Goal: Task Accomplishment & Management: Manage account settings

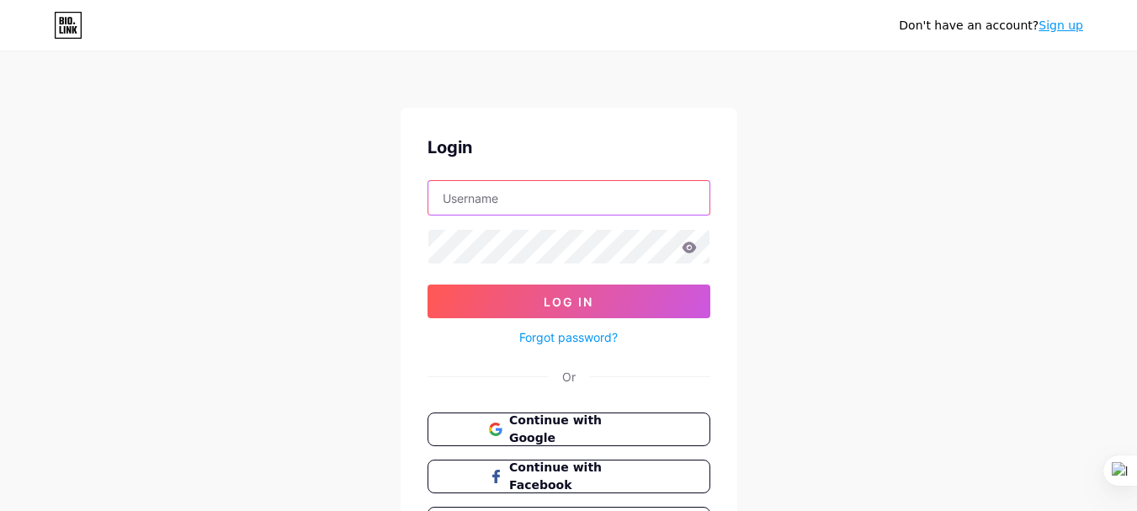
type input "muhammadrony"
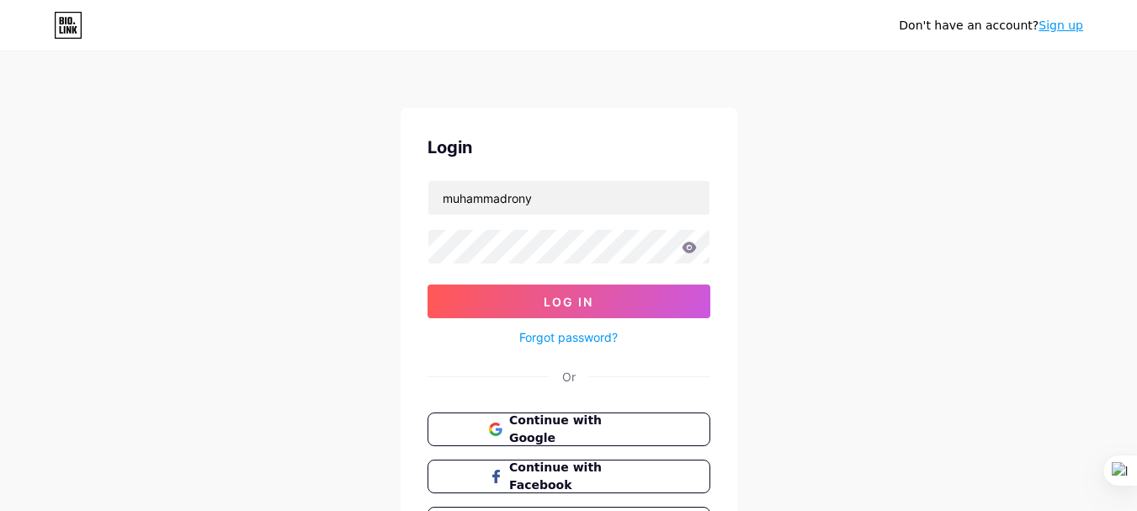
click at [201, 84] on div "Don't have an account? Sign up Login muhammadrony Log In Forgot password? Or Co…" at bounding box center [568, 310] width 1137 height 621
click at [692, 247] on icon at bounding box center [688, 246] width 14 height 11
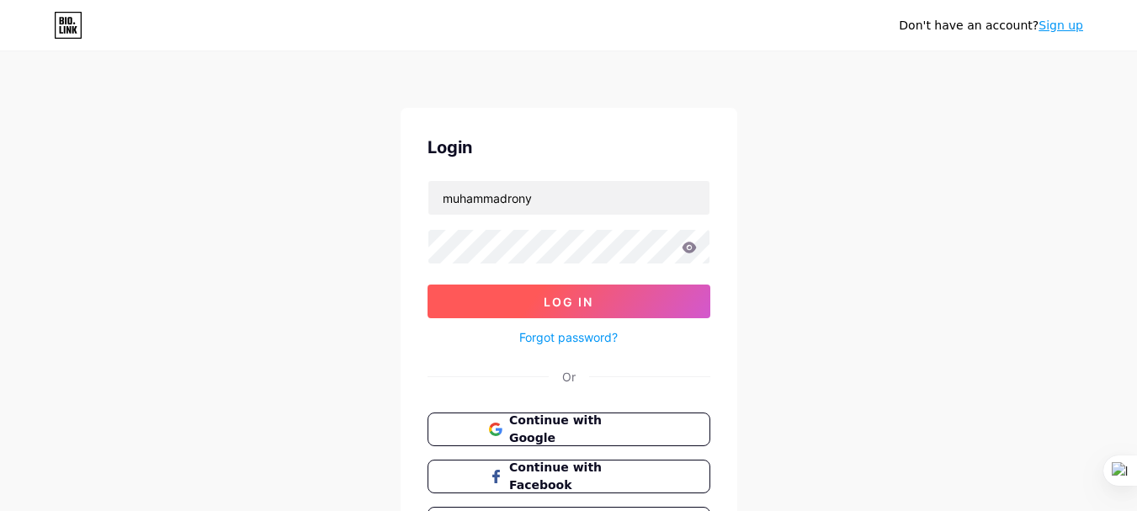
click at [542, 299] on button "Log In" at bounding box center [568, 301] width 283 height 34
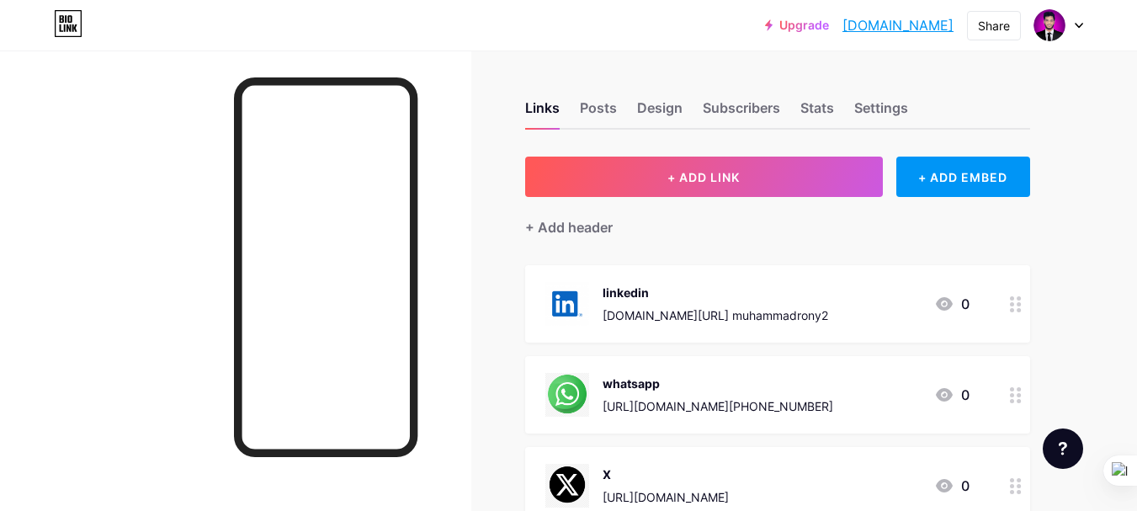
click at [1081, 23] on icon at bounding box center [1078, 26] width 8 height 6
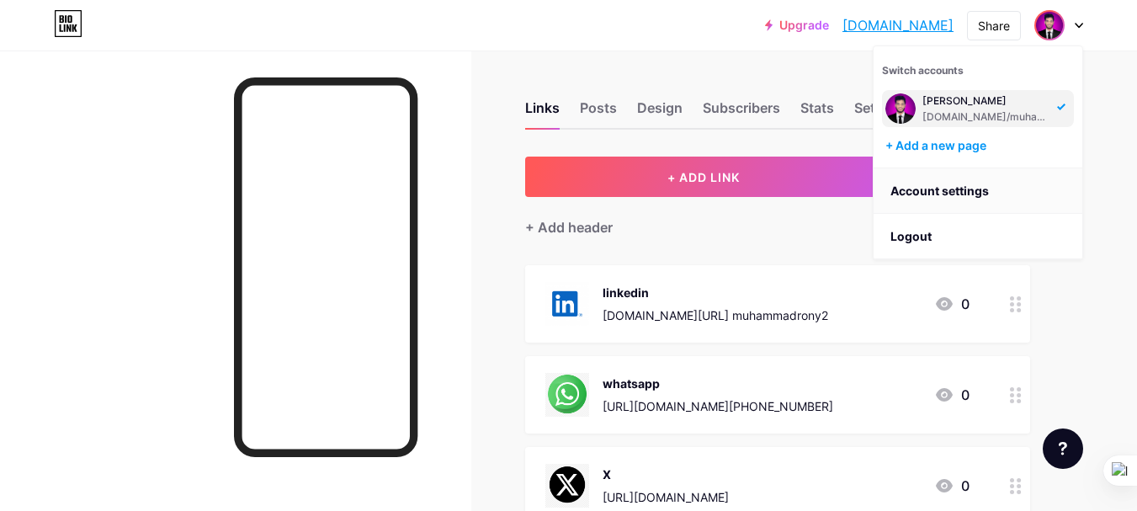
click at [940, 185] on link "Account settings" at bounding box center [977, 190] width 209 height 45
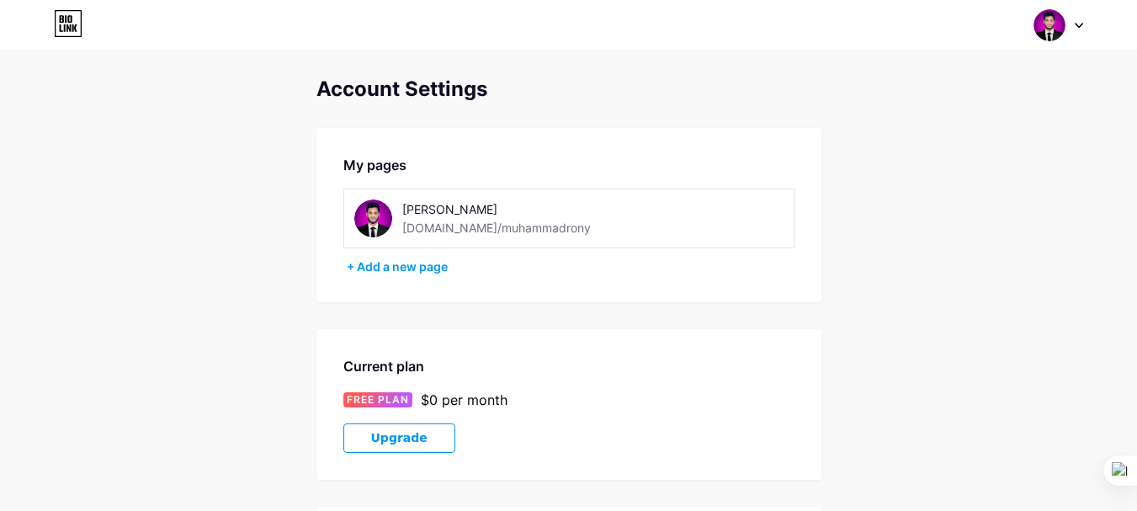
scroll to position [84, 0]
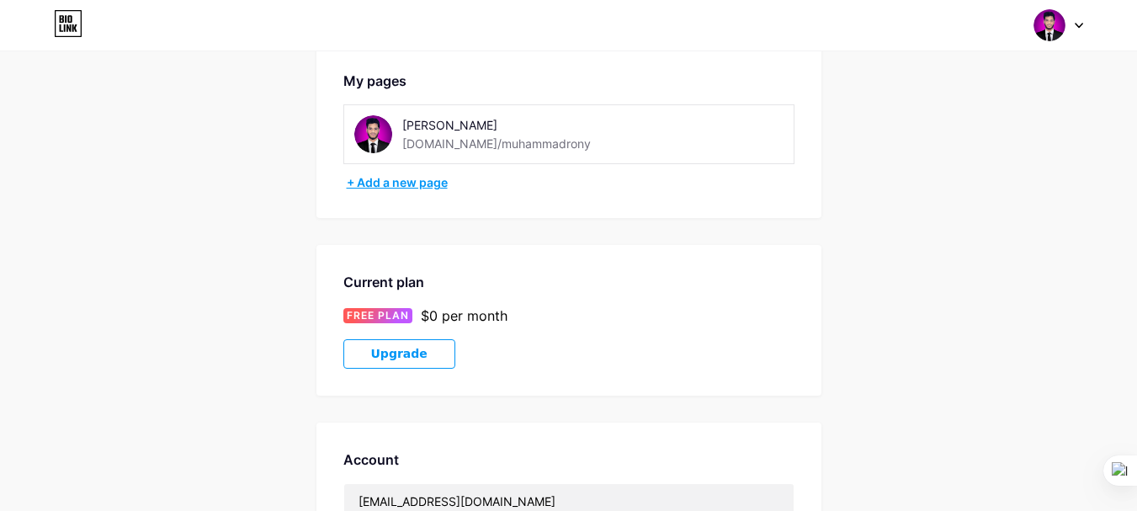
click at [410, 181] on div "+ Add a new page" at bounding box center [571, 182] width 448 height 17
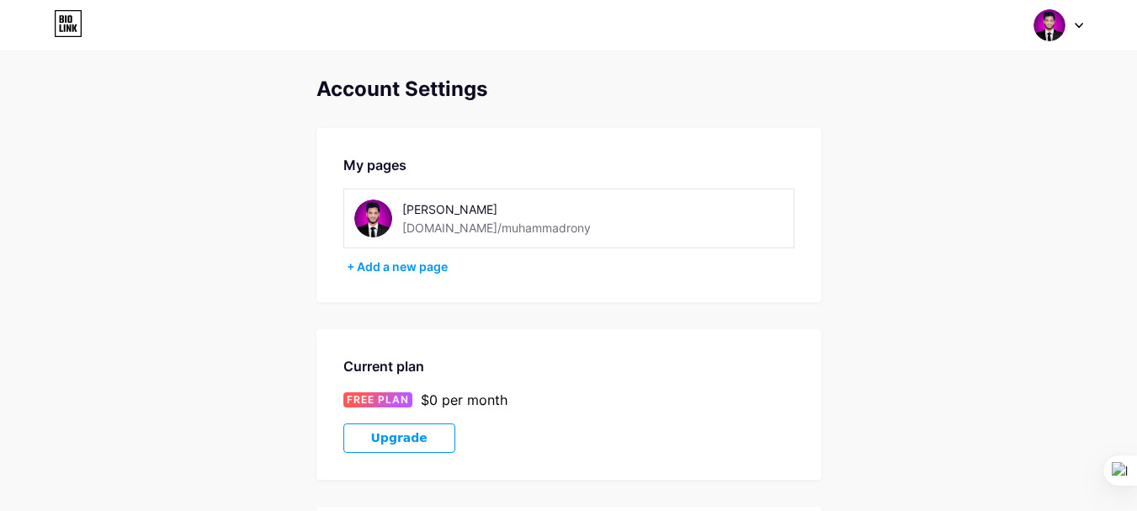
click at [479, 220] on div "bio.link/muhammadrony" at bounding box center [496, 228] width 188 height 18
click at [449, 225] on div "bio.link/muhammadrony" at bounding box center [496, 228] width 188 height 18
drag, startPoint x: 552, startPoint y: 222, endPoint x: 383, endPoint y: 217, distance: 169.2
click at [383, 217] on div "Muhammad Rony bio.link/muhammadrony" at bounding box center [497, 218] width 286 height 38
click at [482, 215] on div "[PERSON_NAME]" at bounding box center [521, 209] width 238 height 18
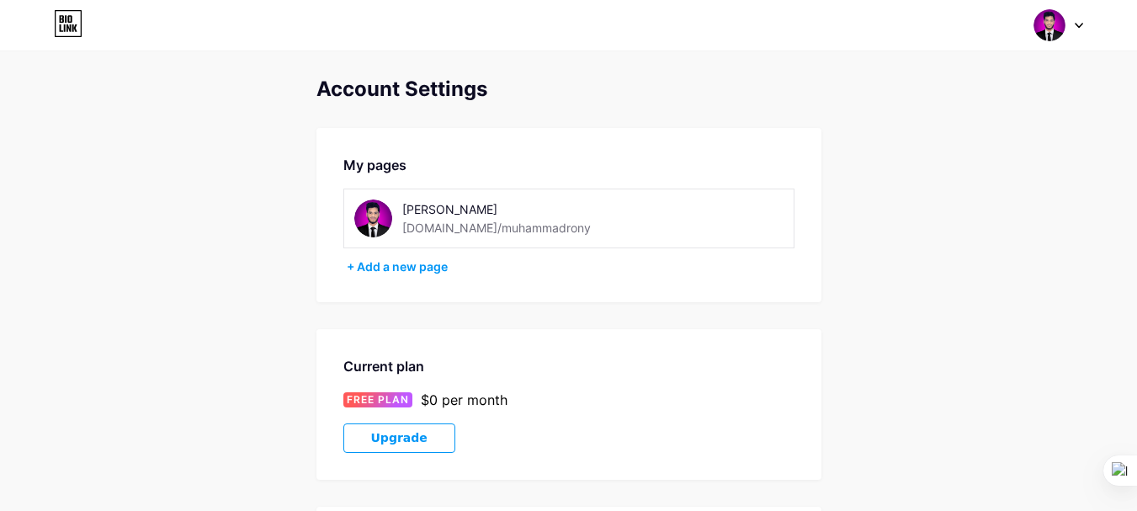
click at [1082, 25] on icon at bounding box center [1078, 26] width 8 height 6
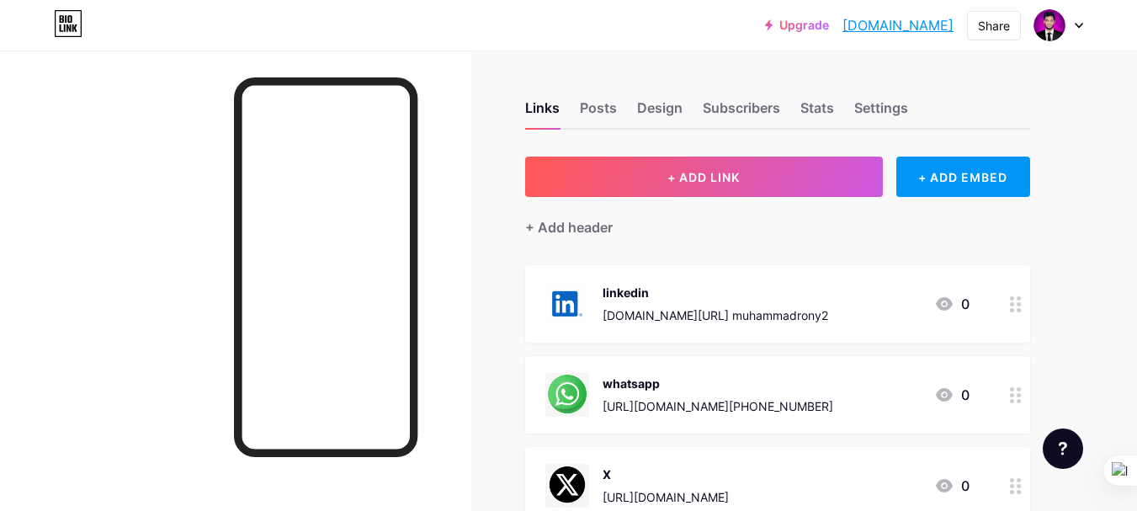
click at [1073, 26] on div at bounding box center [1058, 25] width 49 height 30
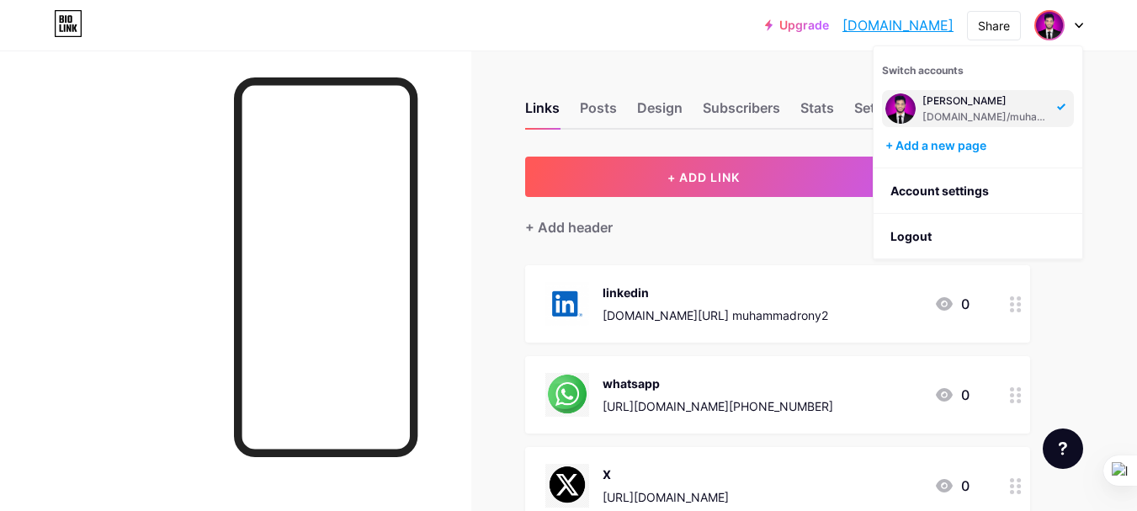
click at [569, 127] on div "Links Posts Design Subscribers Stats Settings" at bounding box center [777, 100] width 505 height 59
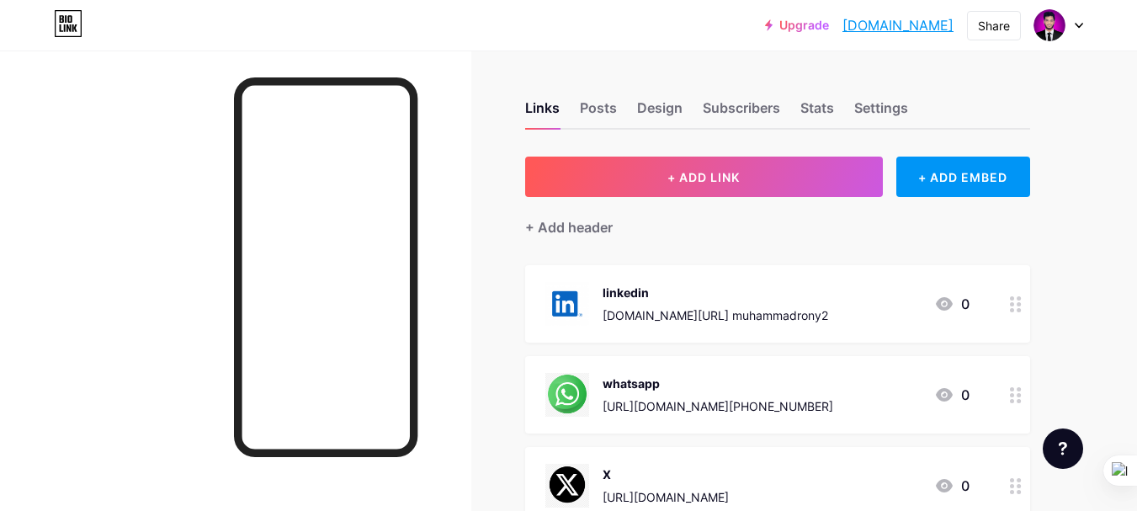
click at [665, 301] on div "linkedin www.linkedin.com/in/ muhammadrony2" at bounding box center [714, 304] width 225 height 44
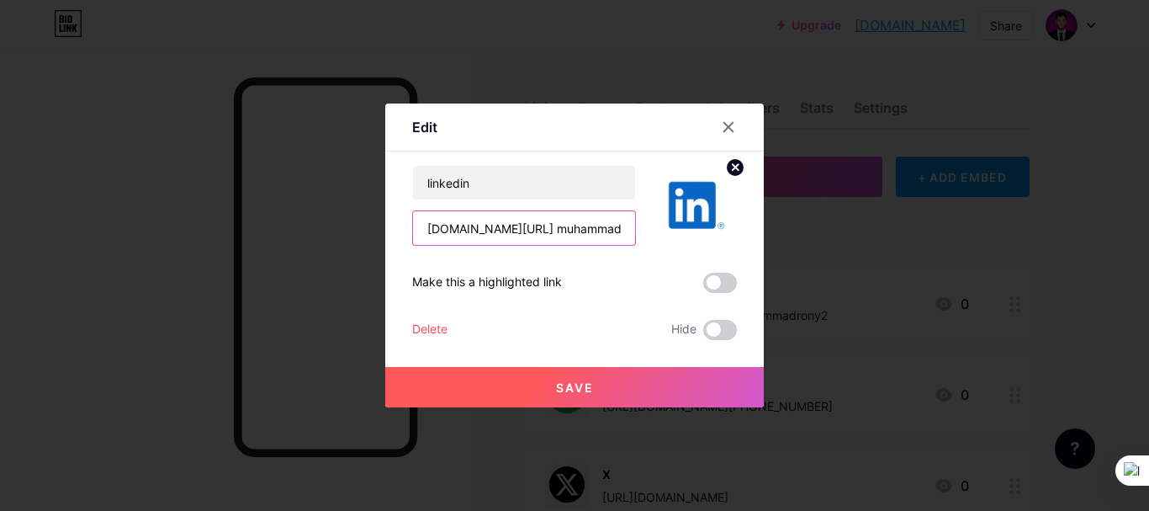
click at [623, 229] on input "www.linkedin.com/in/ muhammadrony2" at bounding box center [524, 228] width 222 height 34
paste input "ronymolla-me"
type input "www.linkedin.com/in/ronymolla-me"
click at [719, 284] on span at bounding box center [720, 283] width 34 height 20
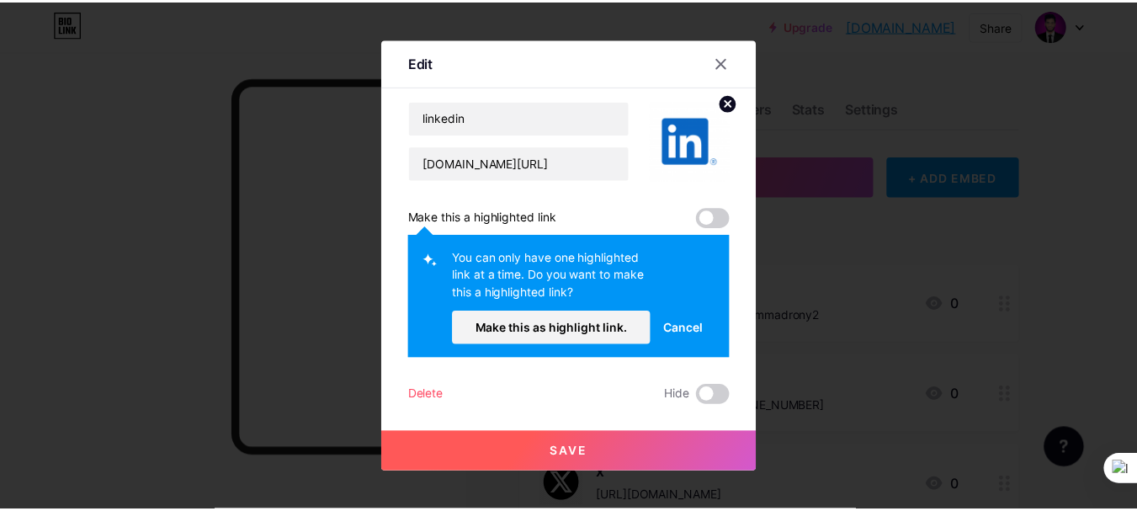
scroll to position [0, 0]
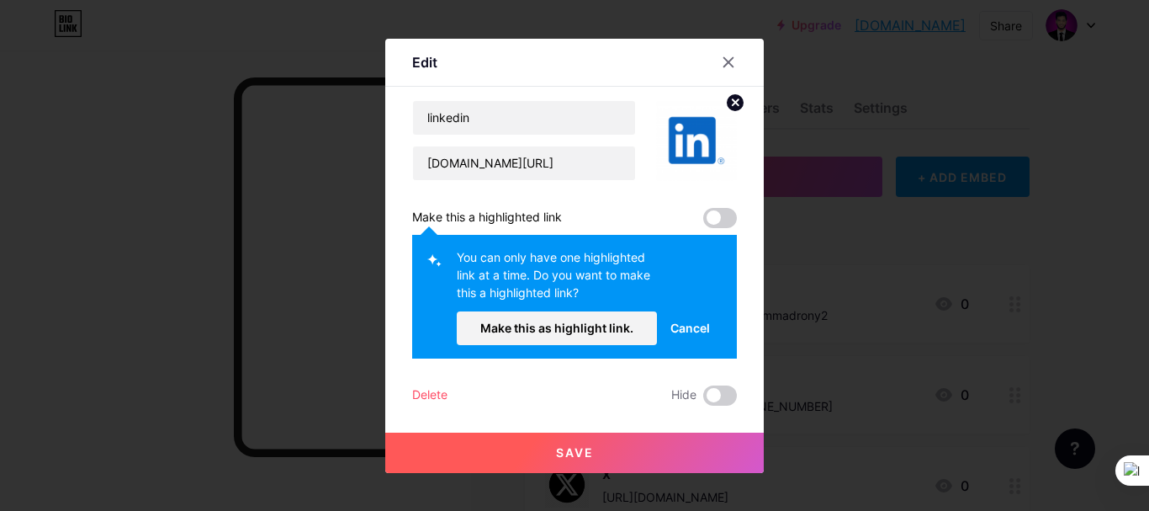
click at [723, 219] on span at bounding box center [720, 218] width 34 height 20
click at [717, 215] on span at bounding box center [720, 218] width 34 height 20
click at [614, 323] on span "Make this as highlight link." at bounding box center [556, 328] width 153 height 14
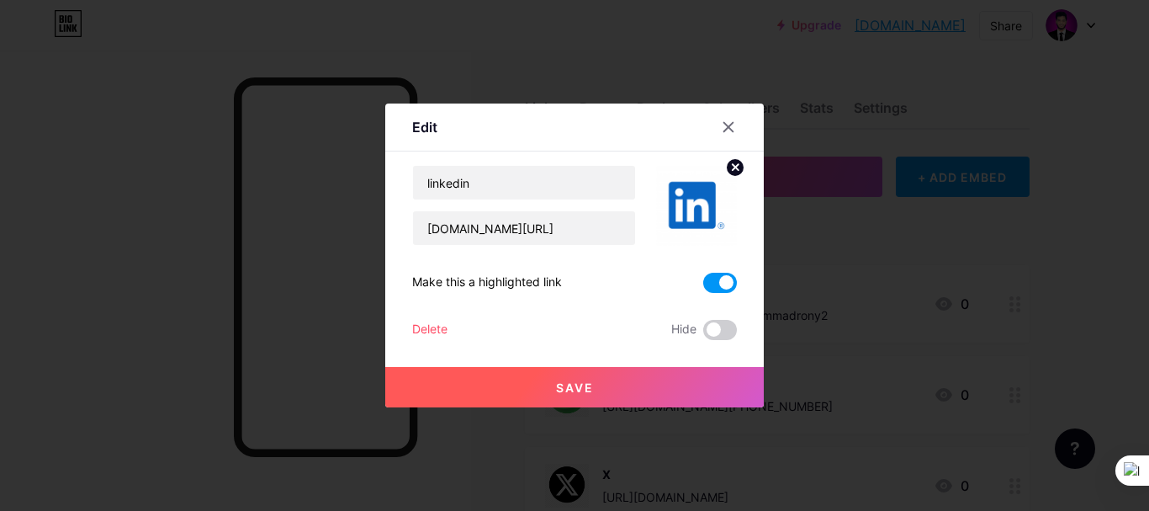
click at [613, 383] on button "Save" at bounding box center [574, 387] width 379 height 40
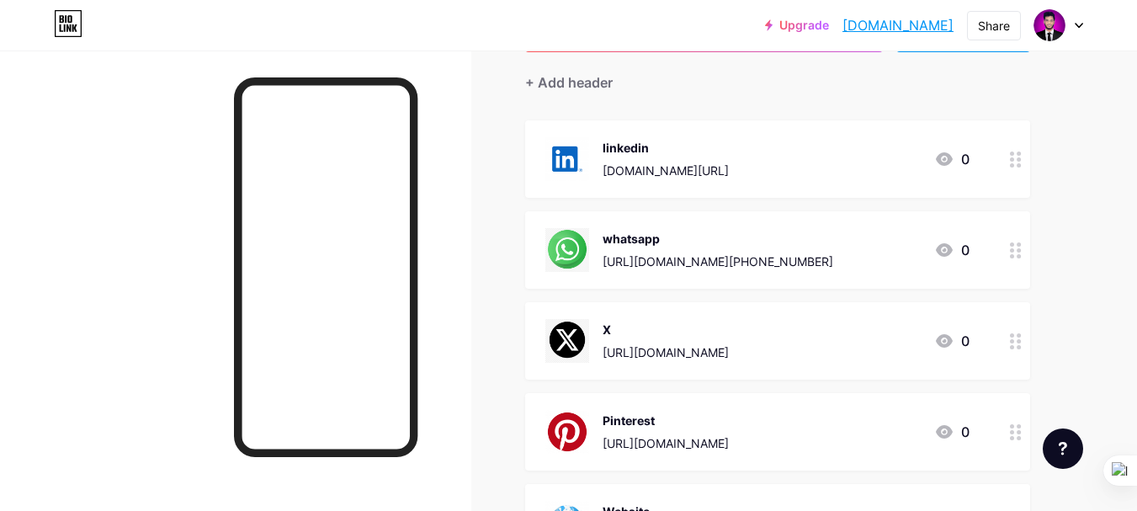
scroll to position [168, 0]
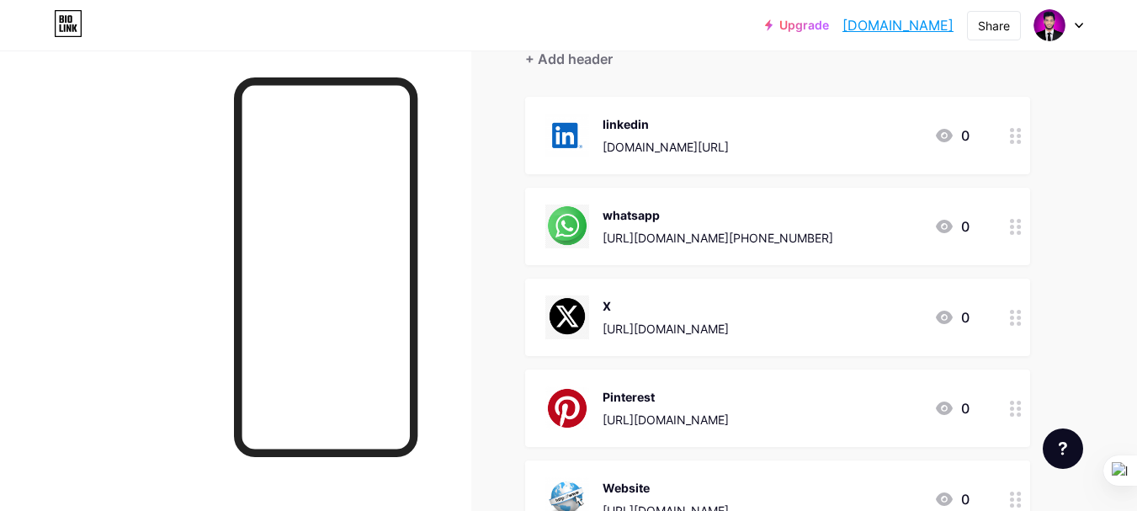
click at [670, 329] on div "https://x.com/muhammadrony_2" at bounding box center [665, 329] width 126 height 18
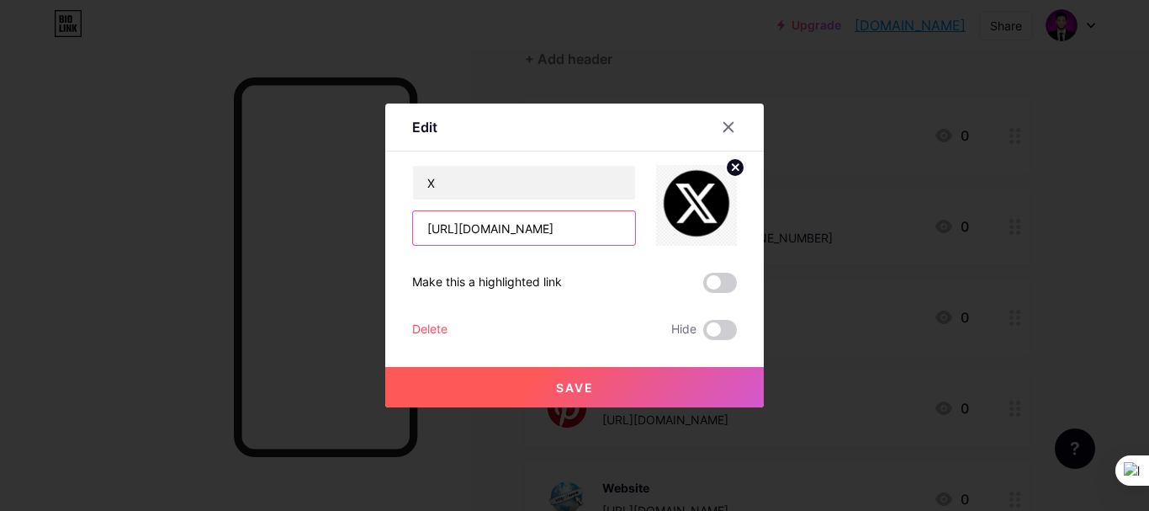
drag, startPoint x: 622, startPoint y: 230, endPoint x: 369, endPoint y: 234, distance: 252.4
click at [369, 234] on div "Edit Content YouTube Play YouTube video without leaving your page. ADD Vimeo Pl…" at bounding box center [574, 255] width 1149 height 511
paste input "ronymolla_me"
type input "https://x.com/ronymolla_me"
click at [724, 286] on span at bounding box center [720, 283] width 34 height 20
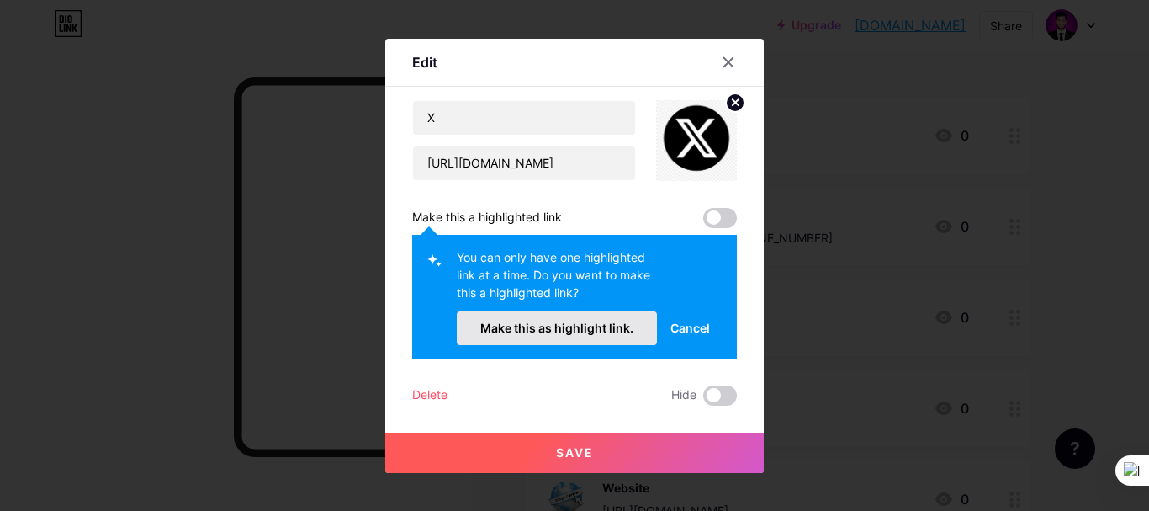
click at [559, 326] on span "Make this as highlight link." at bounding box center [556, 328] width 153 height 14
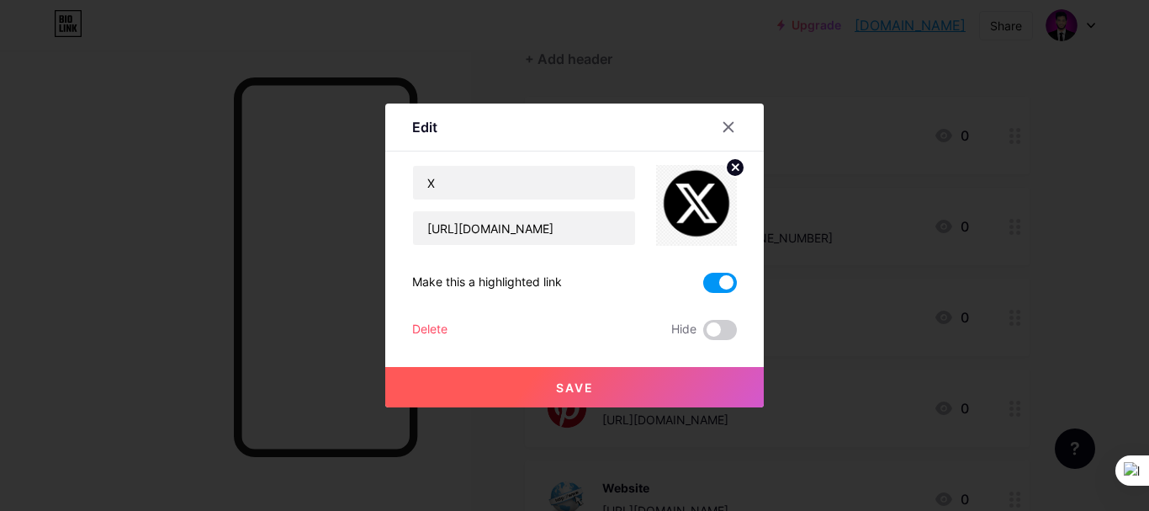
click at [616, 382] on button "Save" at bounding box center [574, 387] width 379 height 40
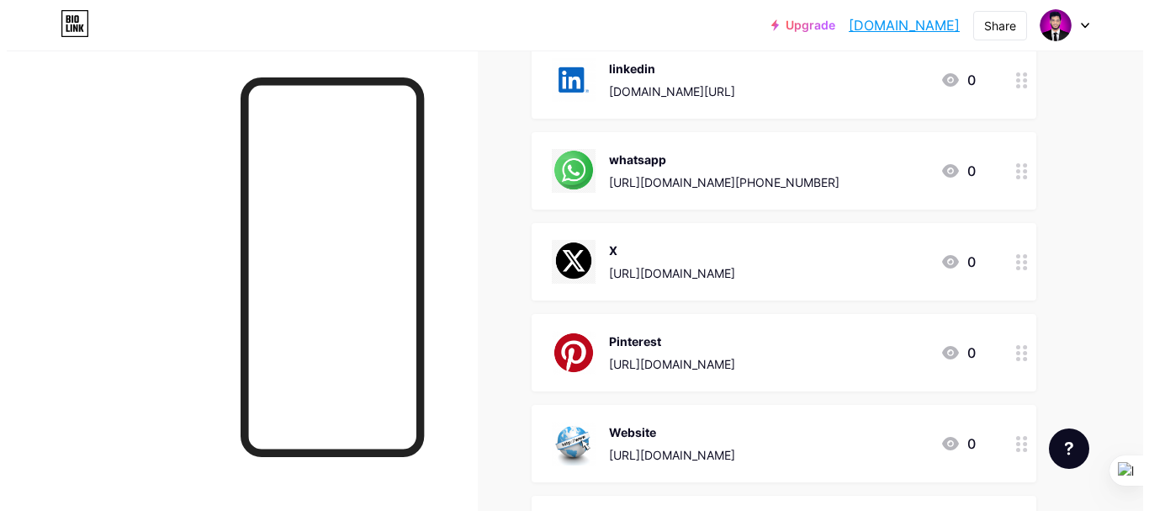
scroll to position [252, 0]
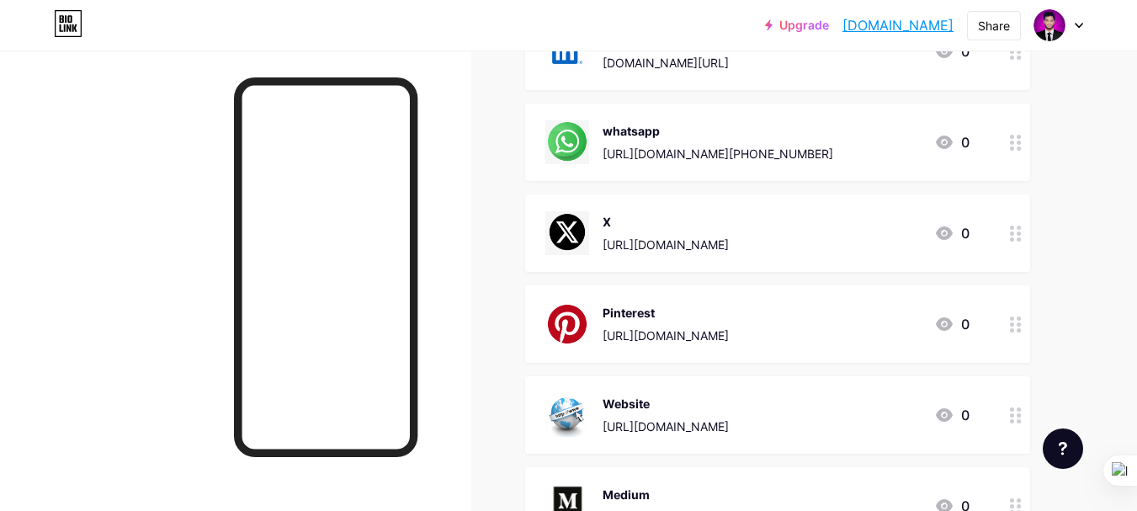
click at [729, 337] on div "https://www.pinterest.com/muhammadrony2/" at bounding box center [665, 335] width 126 height 18
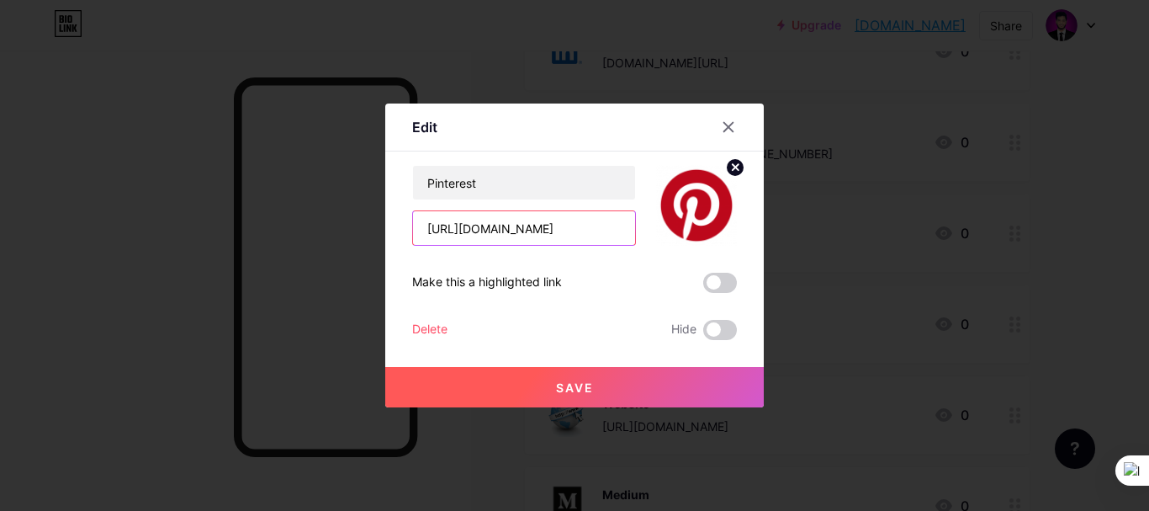
click at [617, 230] on input "https://www.pinterest.com/muhammadrony2/" at bounding box center [524, 228] width 222 height 34
paste input "ronymolla_me"
type input "https://www.pinterest.com/ronymolla_me/"
click at [727, 283] on span at bounding box center [720, 283] width 34 height 20
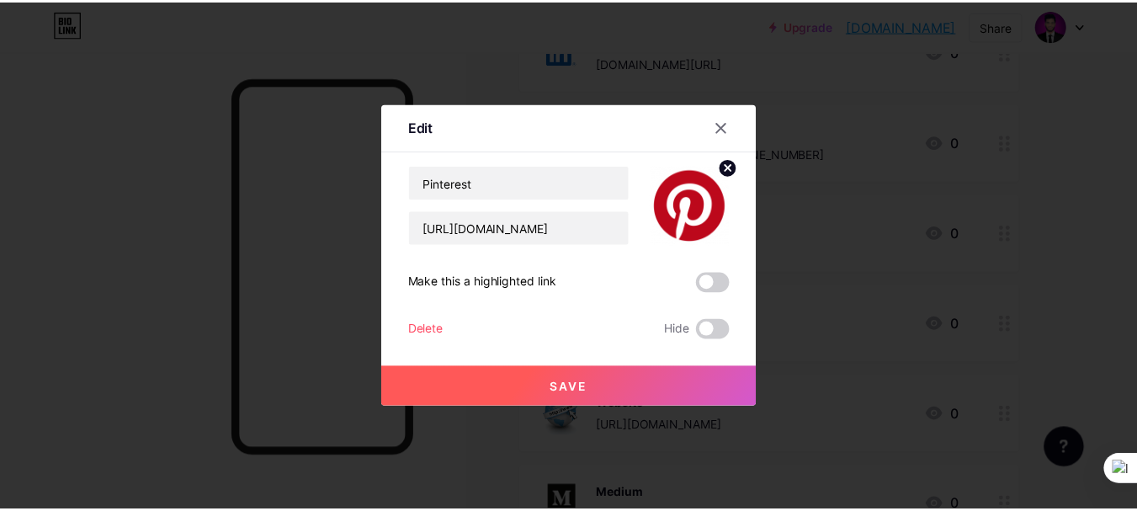
scroll to position [0, 0]
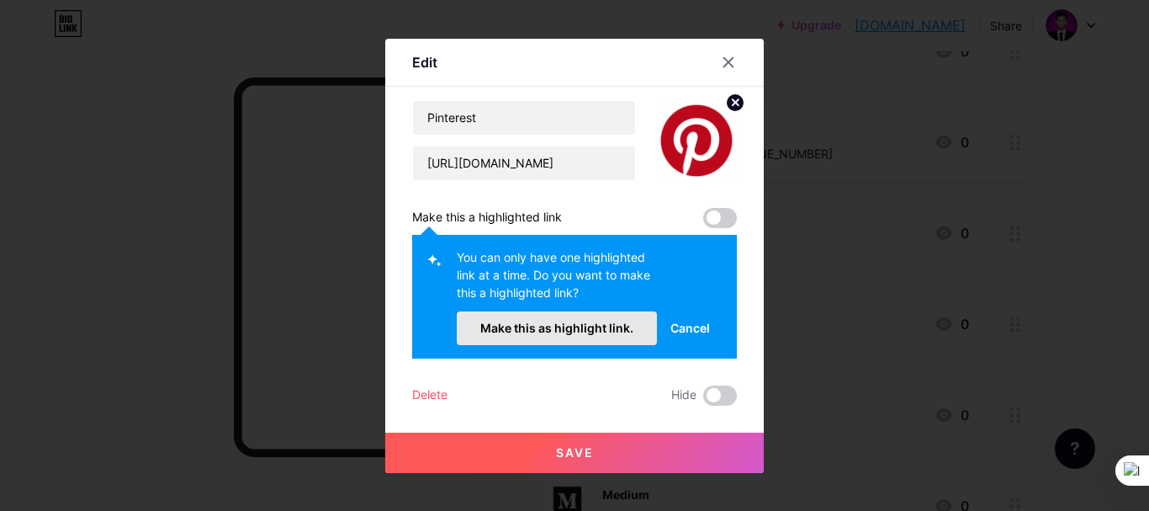
click at [571, 329] on span "Make this as highlight link." at bounding box center [556, 328] width 153 height 14
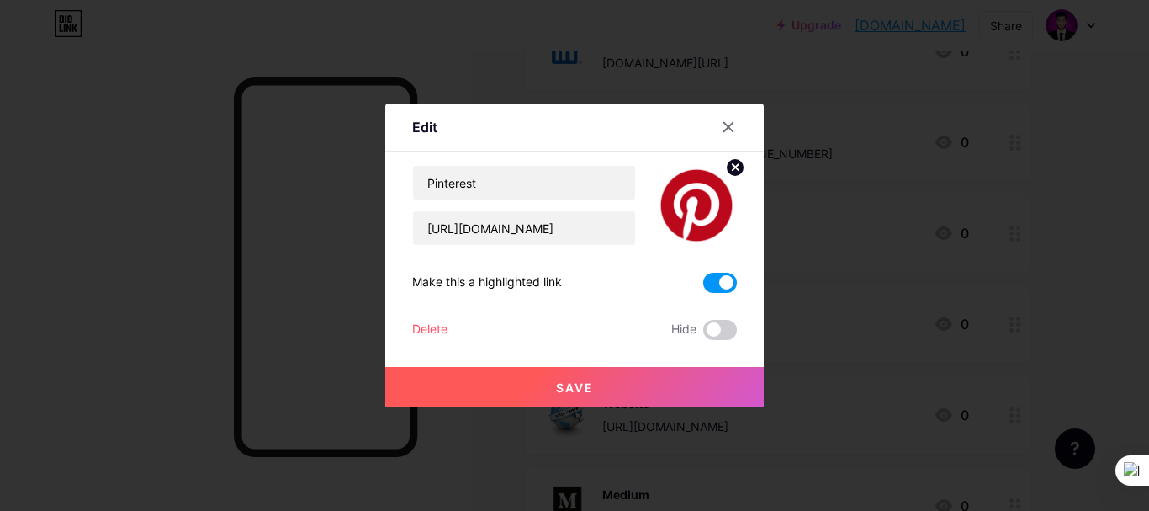
click at [581, 385] on span "Save" at bounding box center [575, 387] width 38 height 14
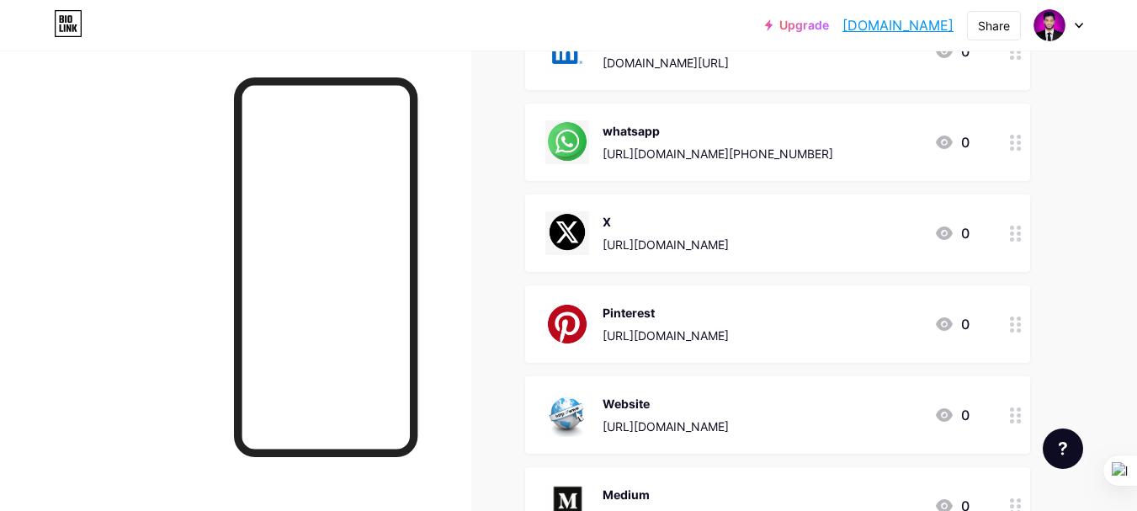
scroll to position [337, 0]
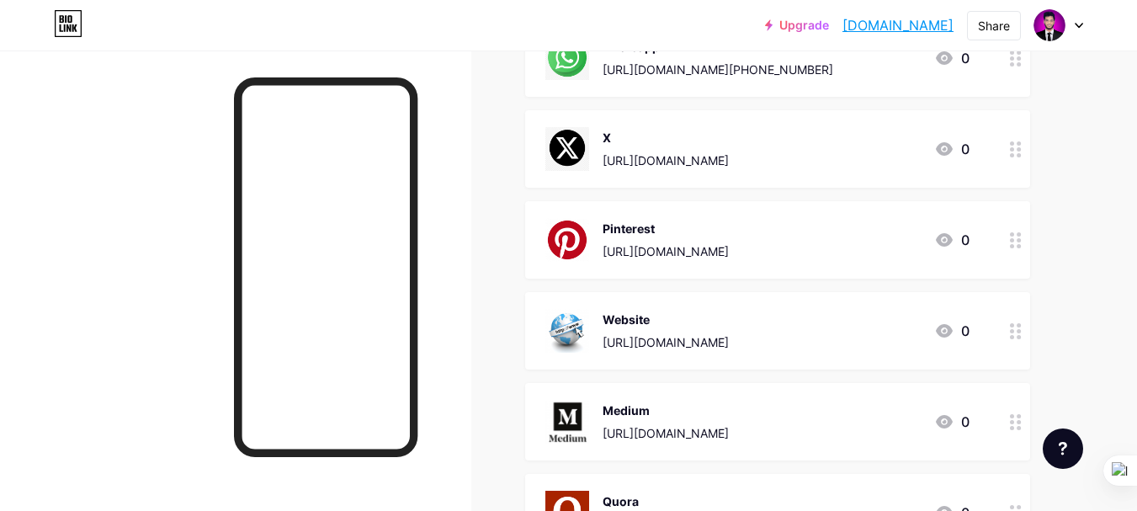
click at [705, 338] on div "https://muhammadrony.com/" at bounding box center [665, 342] width 126 height 18
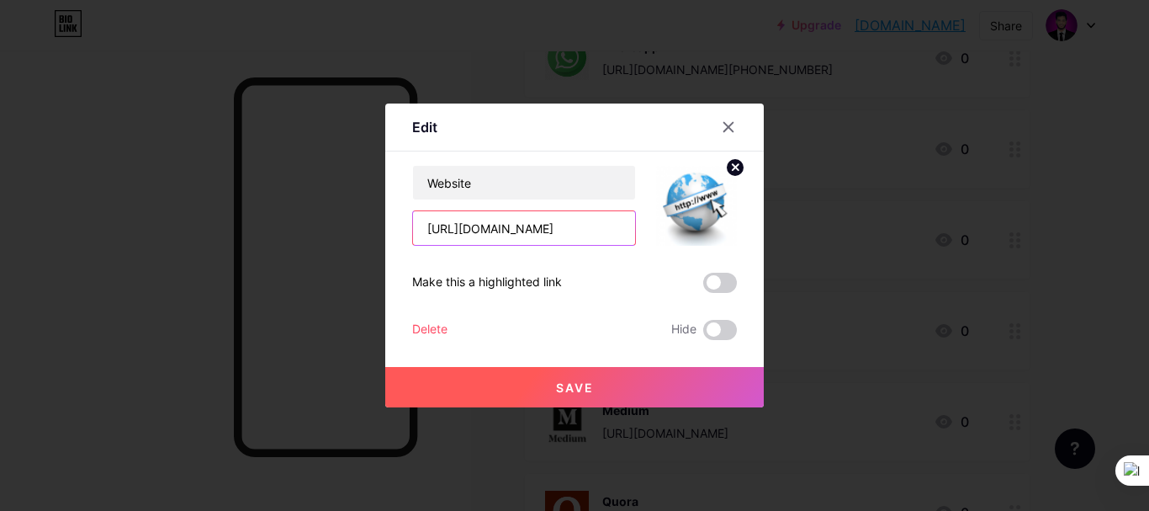
drag, startPoint x: 601, startPoint y: 225, endPoint x: 385, endPoint y: 224, distance: 215.4
click at [385, 224] on div "Edit Content YouTube Play YouTube video without leaving your page. ADD Vimeo Pl…" at bounding box center [574, 255] width 379 height 304
paste input "growfixa"
type input "https://growfixa.com/"
click at [722, 284] on span at bounding box center [720, 283] width 34 height 20
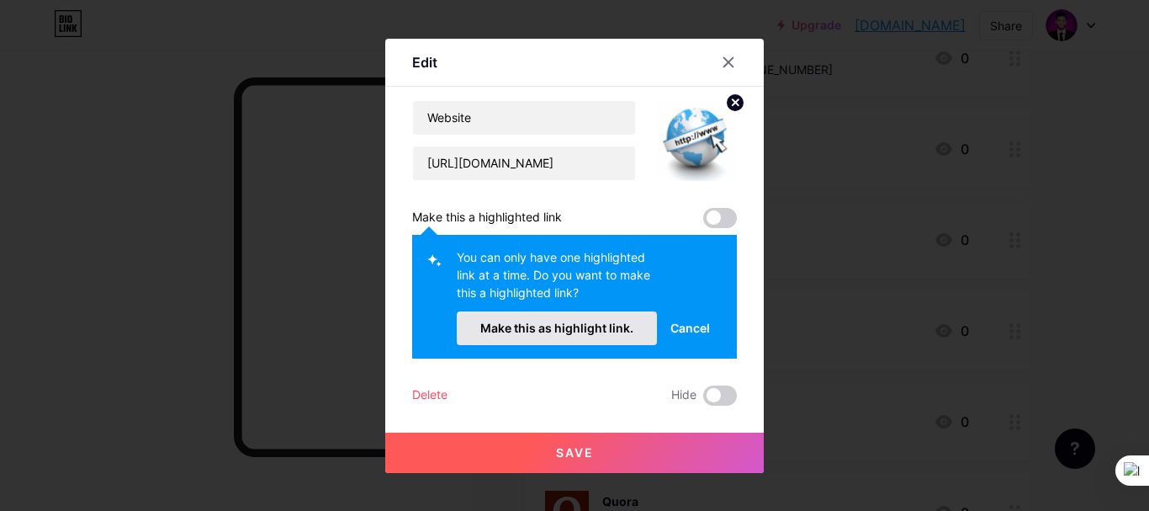
click at [589, 325] on span "Make this as highlight link." at bounding box center [556, 328] width 153 height 14
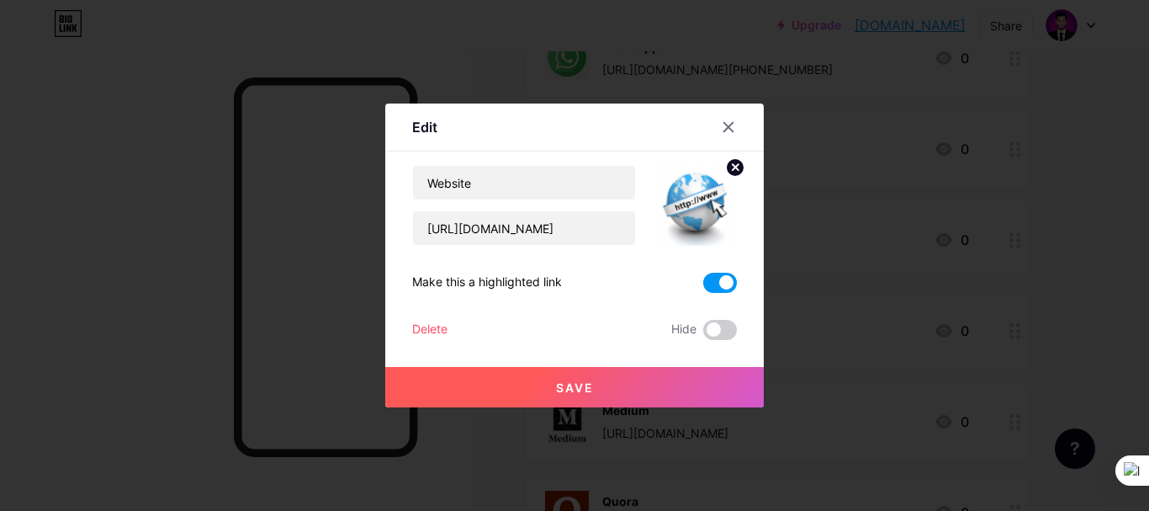
click at [584, 385] on span "Save" at bounding box center [575, 387] width 38 height 14
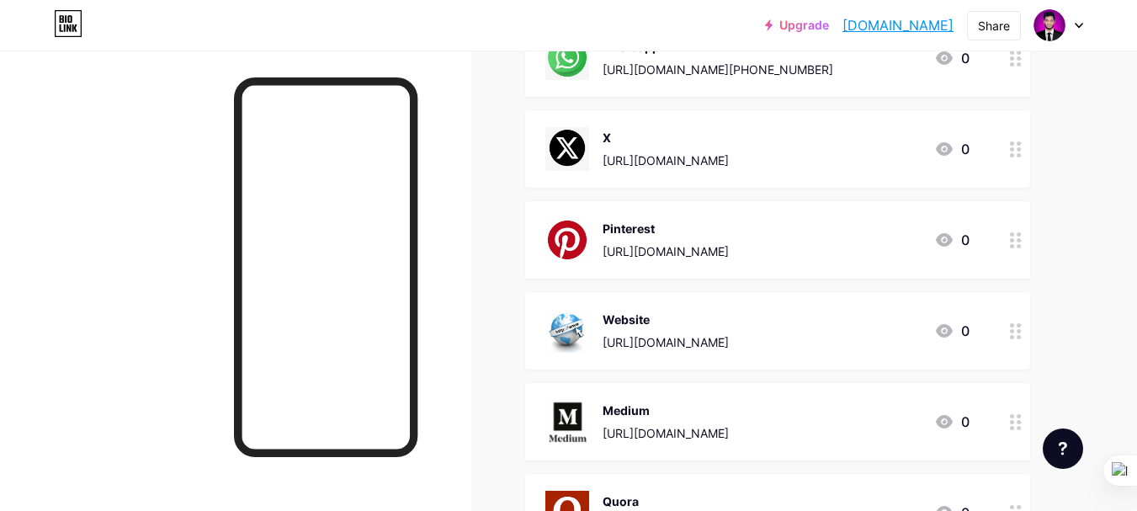
drag, startPoint x: 789, startPoint y: 334, endPoint x: 789, endPoint y: 224, distance: 110.2
click at [789, 224] on span "linkedin www.linkedin.com/in/ronymolla-me 0 whatsapp https://wa.me/+88013347452…" at bounding box center [777, 284] width 505 height 713
click at [511, 247] on div "Links Posts Design Subscribers Stats Settings + ADD LINK + ADD EMBED + Add head…" at bounding box center [550, 301] width 1100 height 1175
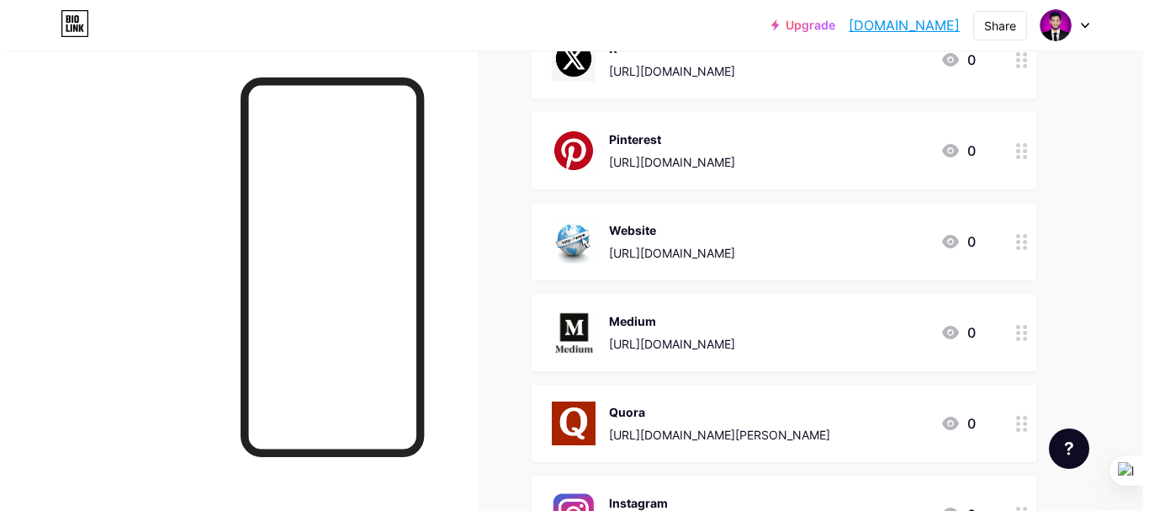
scroll to position [589, 0]
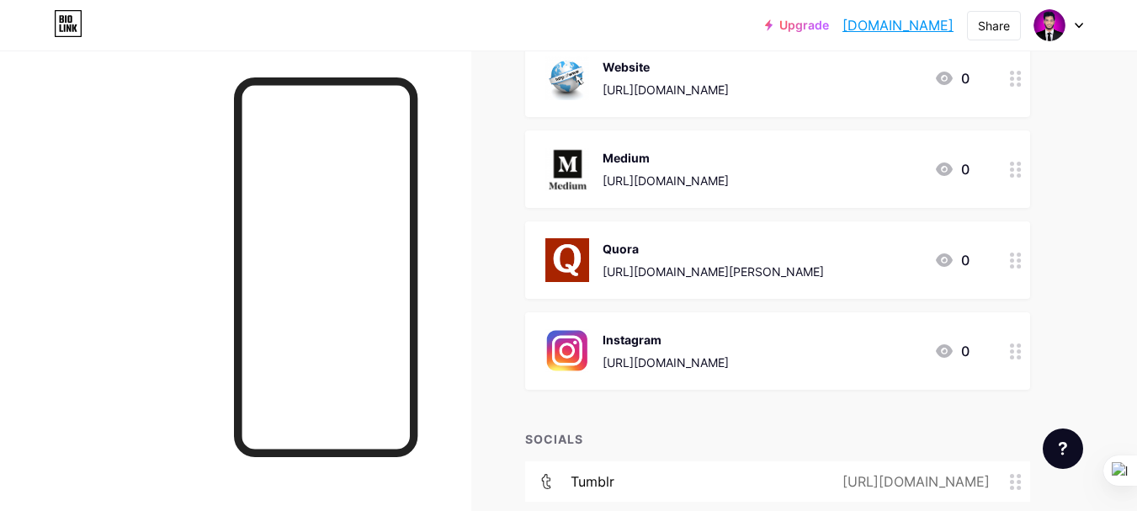
click at [729, 361] on div "https://www.instagram.com/muhammad_rony2/" at bounding box center [665, 362] width 126 height 18
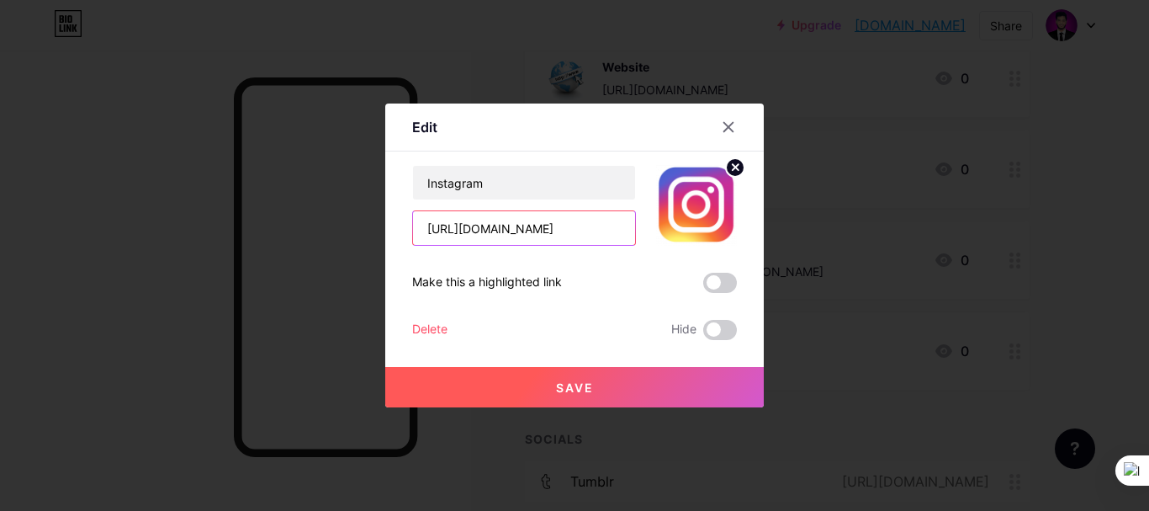
click at [587, 235] on input "https://www.instagram.com/muhammad_rony2/" at bounding box center [524, 228] width 222 height 34
paste input "ronymolla.me"
type input "https://www.instagram.com/ronymolla.me/"
click at [719, 273] on span at bounding box center [720, 283] width 34 height 20
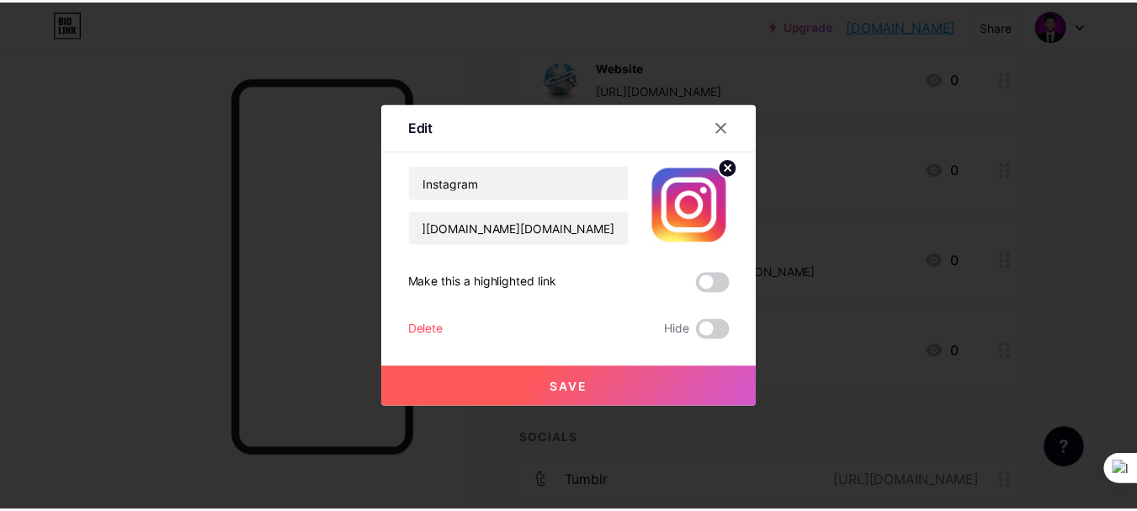
scroll to position [0, 0]
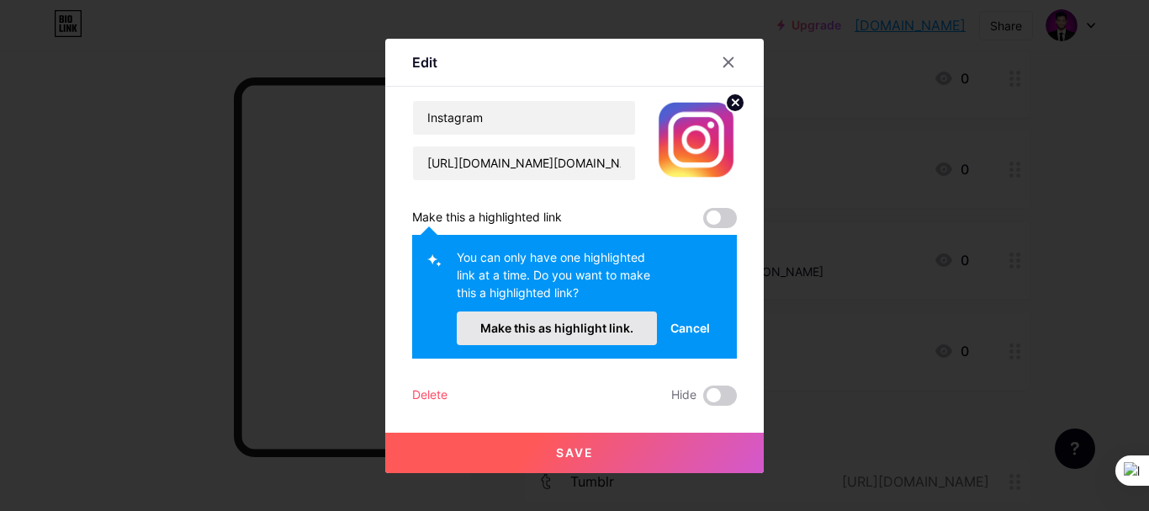
click at [590, 323] on span "Make this as highlight link." at bounding box center [556, 328] width 153 height 14
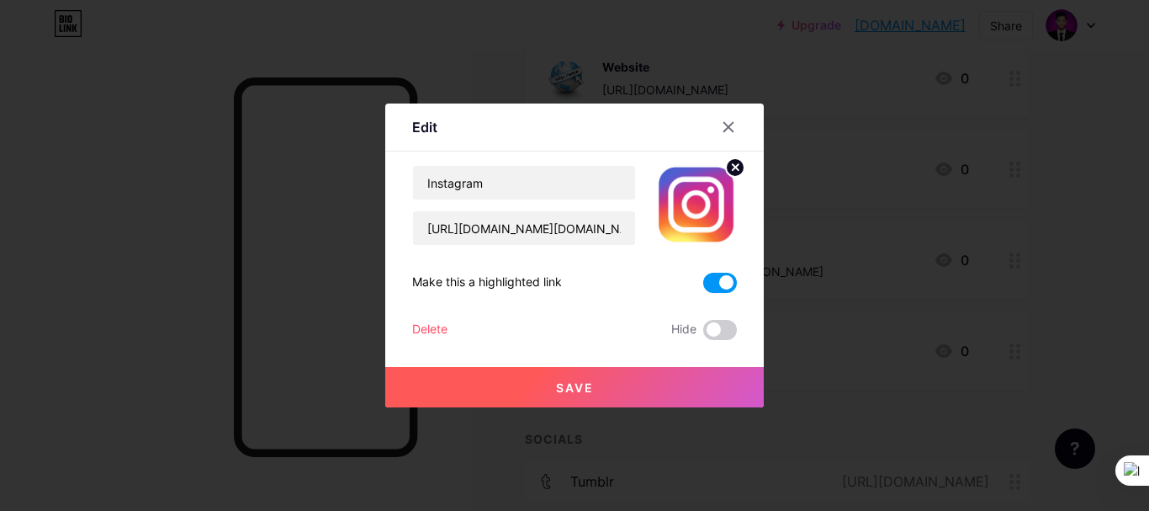
click at [573, 384] on span "Save" at bounding box center [575, 387] width 38 height 14
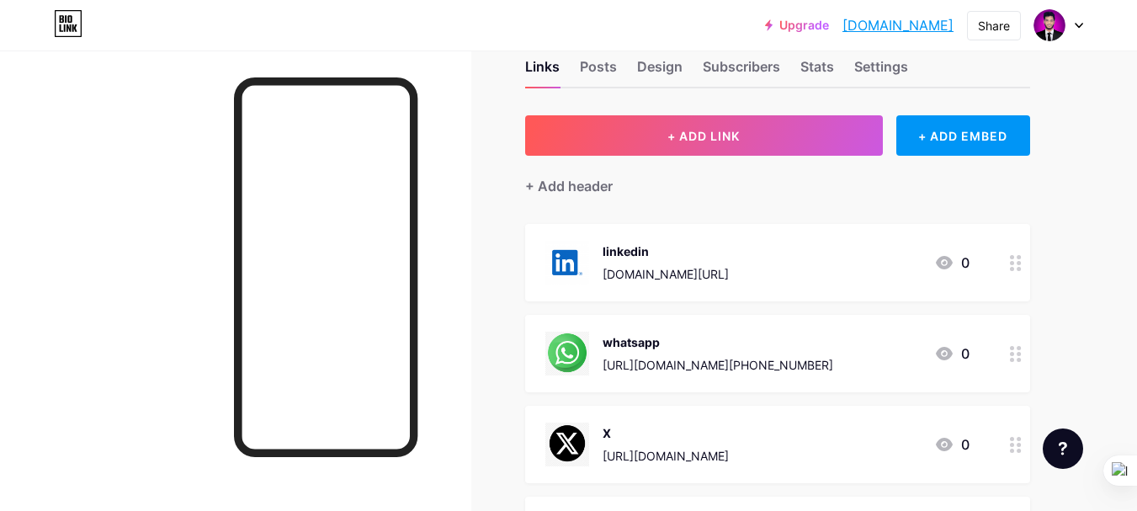
scroll to position [40, 0]
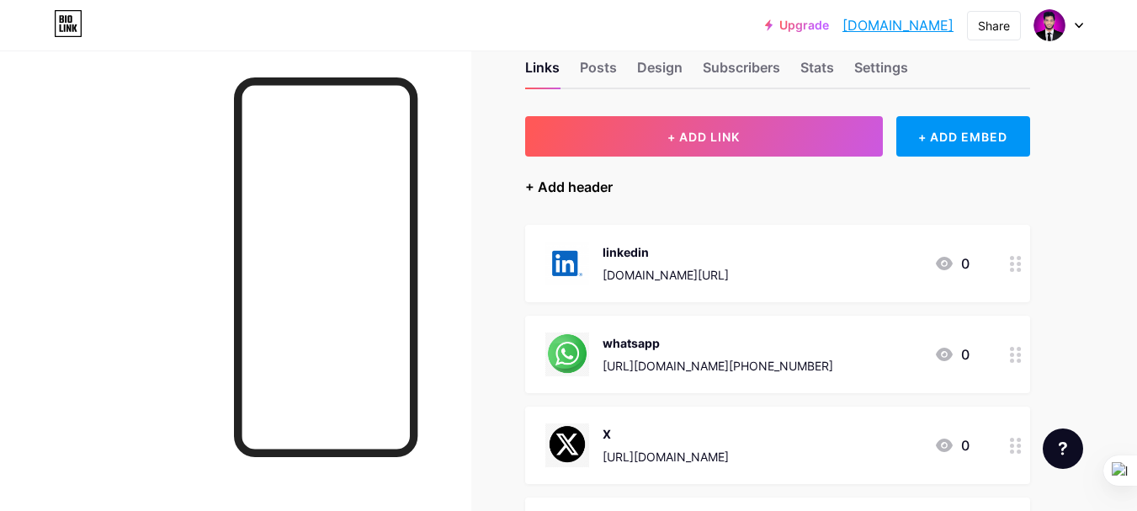
click at [567, 187] on div "+ Add header" at bounding box center [569, 187] width 88 height 20
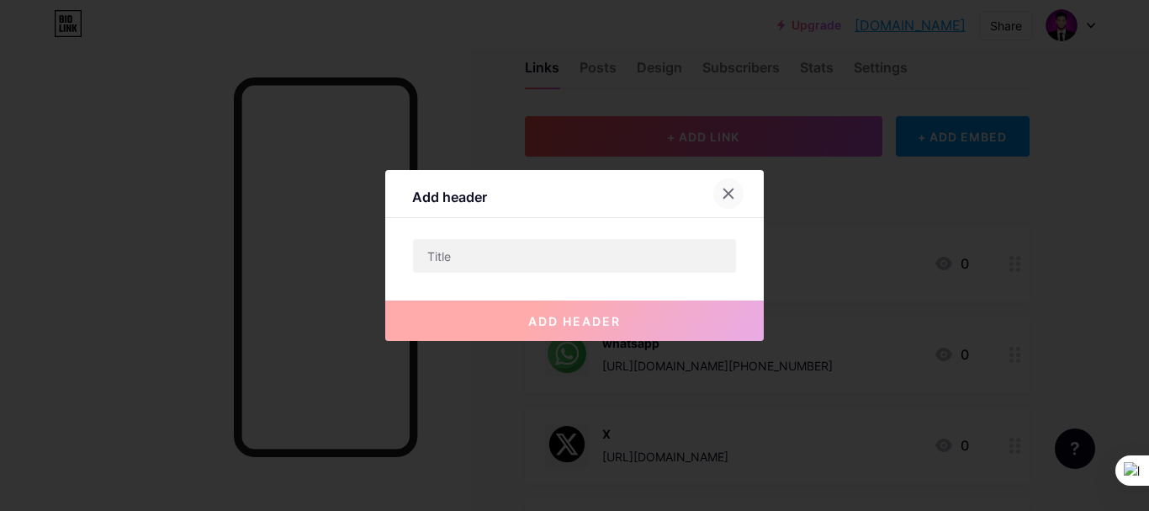
click at [723, 191] on icon at bounding box center [728, 193] width 13 height 13
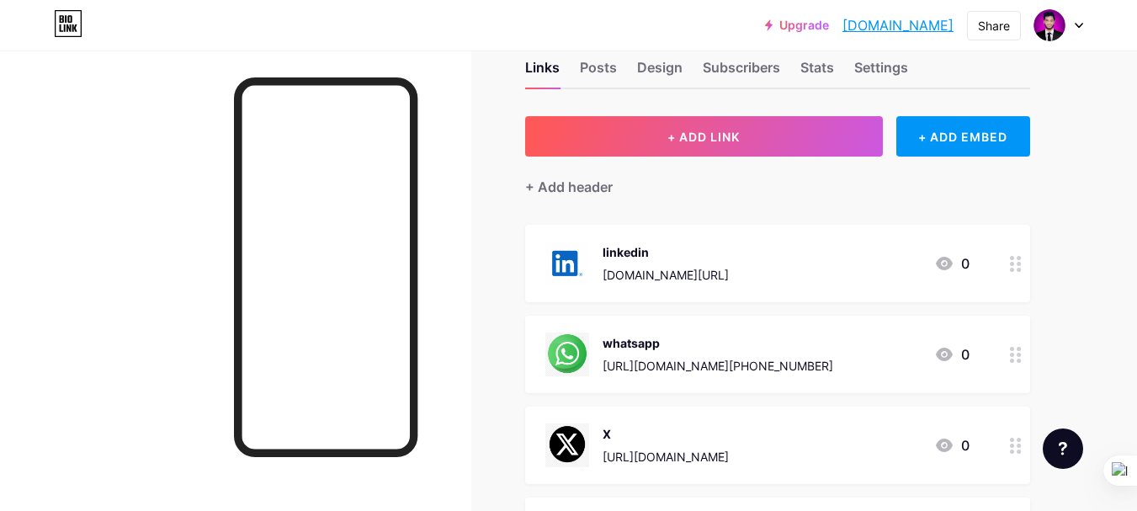
scroll to position [0, 0]
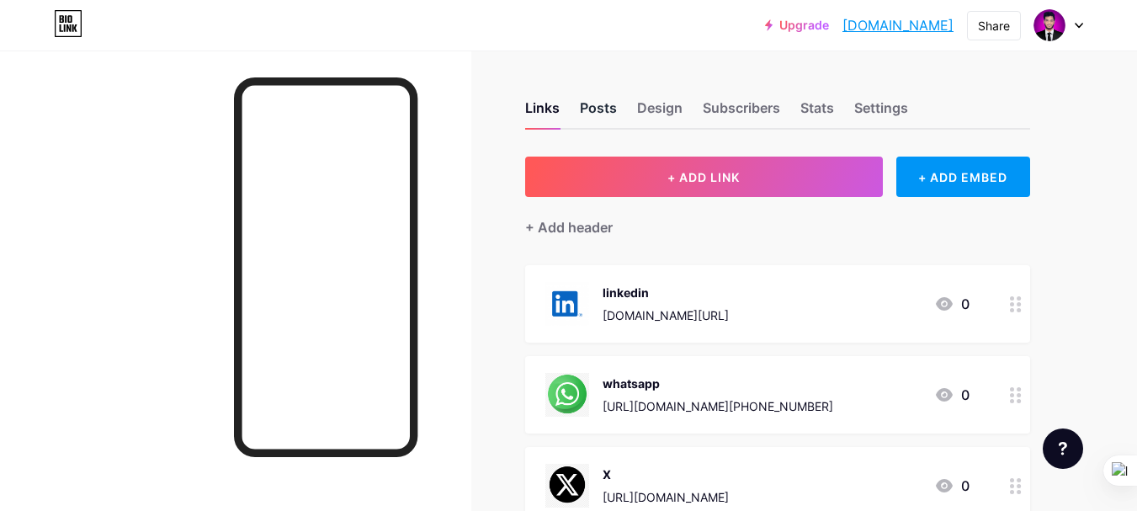
click at [594, 106] on div "Posts" at bounding box center [598, 113] width 37 height 30
click at [600, 108] on div "Posts" at bounding box center [598, 113] width 37 height 30
click at [942, 179] on div "+ ADD EMBED" at bounding box center [963, 176] width 134 height 40
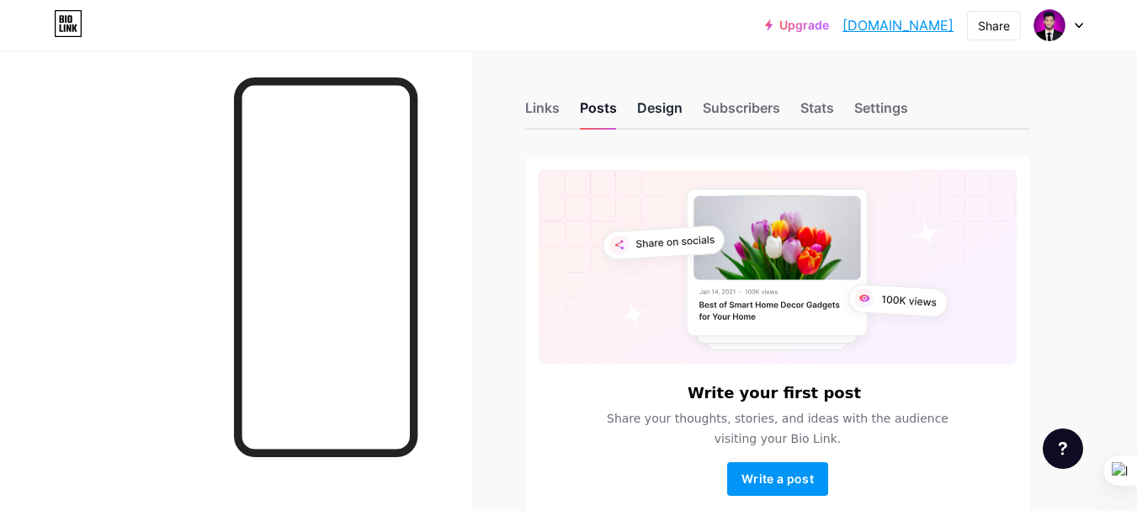
click at [659, 109] on div "Design" at bounding box center [659, 113] width 45 height 30
click at [730, 108] on div "Subscribers" at bounding box center [741, 113] width 77 height 30
click at [813, 106] on div "Stats" at bounding box center [817, 113] width 34 height 30
click at [870, 105] on div "Settings" at bounding box center [881, 113] width 54 height 30
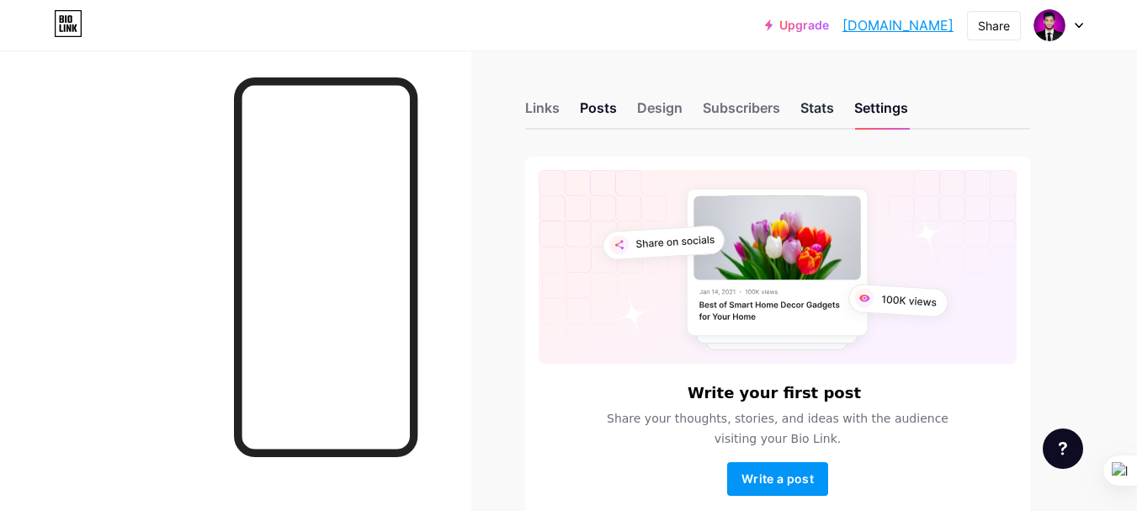
click at [825, 104] on div "Stats" at bounding box center [817, 113] width 34 height 30
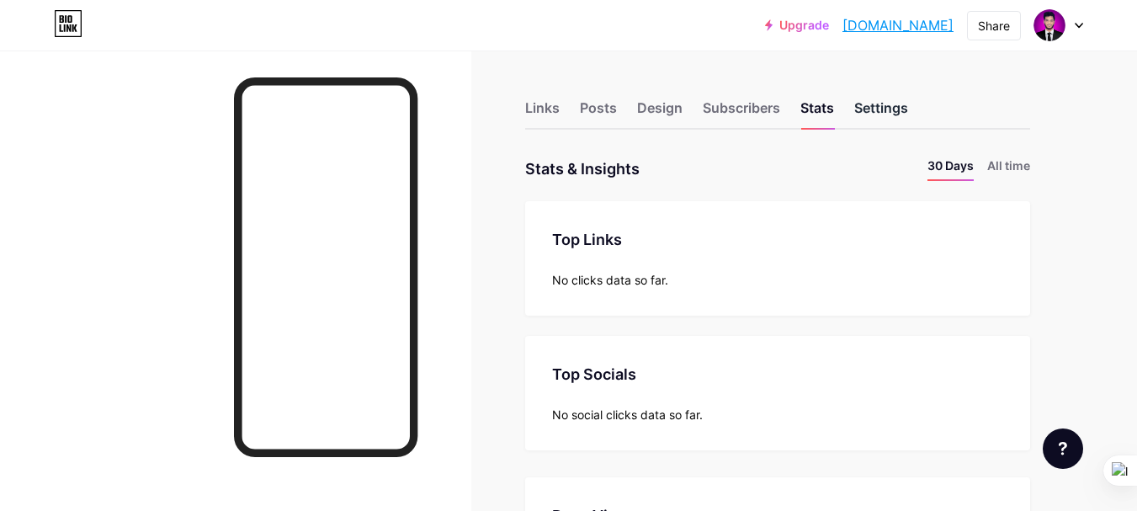
click at [881, 114] on div "Settings" at bounding box center [881, 113] width 54 height 30
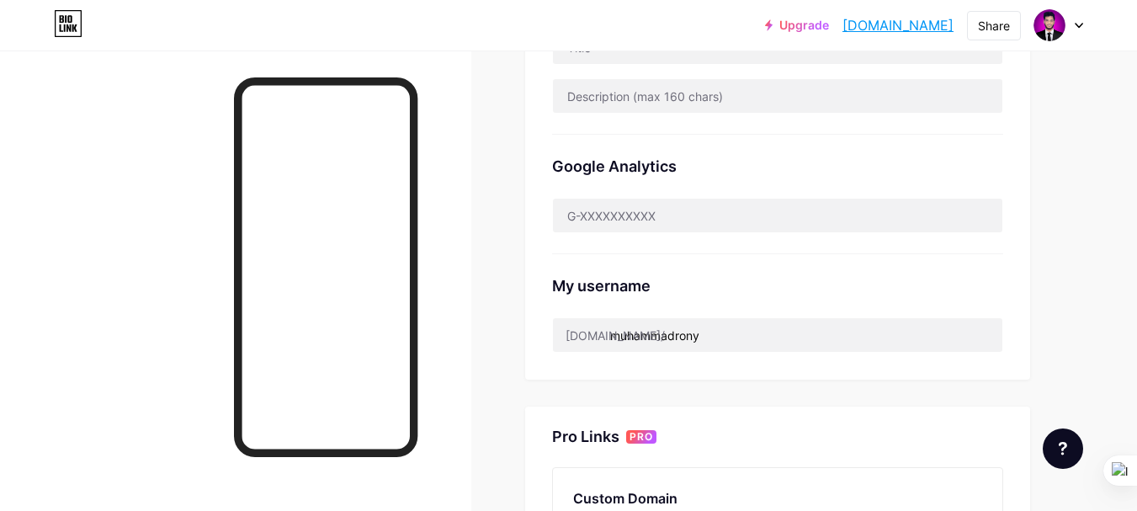
scroll to position [505, 0]
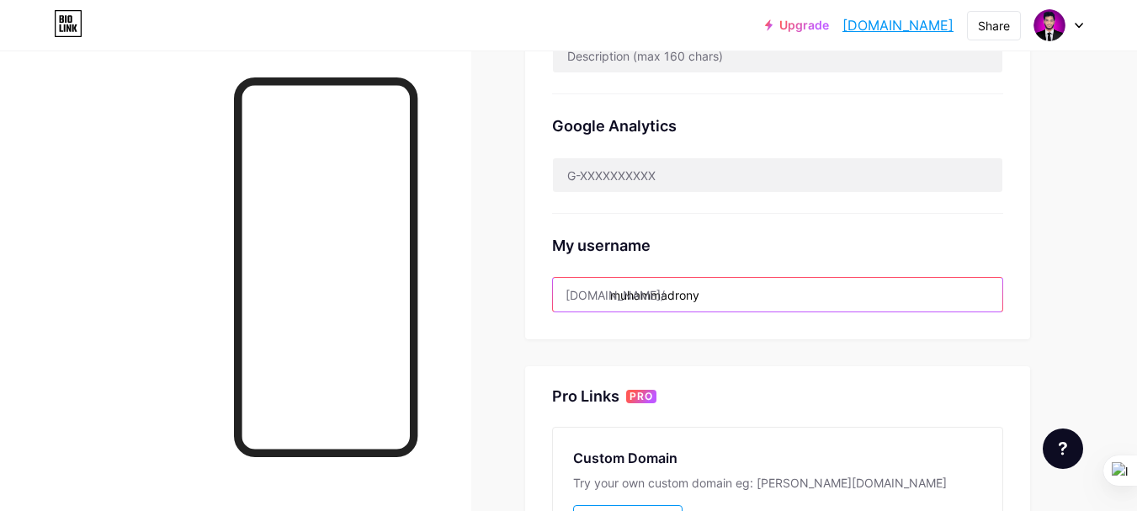
click at [690, 296] on input "muhammadrony" at bounding box center [777, 295] width 449 height 34
drag, startPoint x: 710, startPoint y: 295, endPoint x: 609, endPoint y: 300, distance: 101.0
click at [609, 300] on input "muhammadrony" at bounding box center [777, 295] width 449 height 34
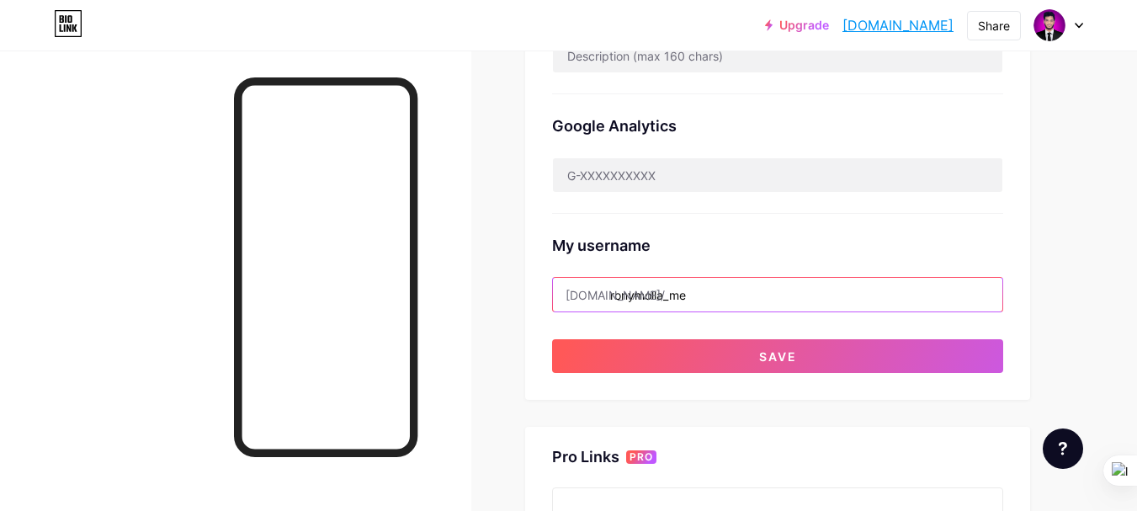
click at [672, 296] on input "ronymolla_me" at bounding box center [777, 295] width 449 height 34
click at [712, 304] on input "ronymollame" at bounding box center [777, 295] width 449 height 34
click at [719, 296] on input "ronymolla" at bounding box center [777, 295] width 449 height 34
click at [1069, 338] on div "Links Posts Design Subscribers Stats Settings Preferred link This is an aesthet…" at bounding box center [550, 216] width 1100 height 1340
click at [685, 293] on input "ronymolla" at bounding box center [777, 295] width 449 height 34
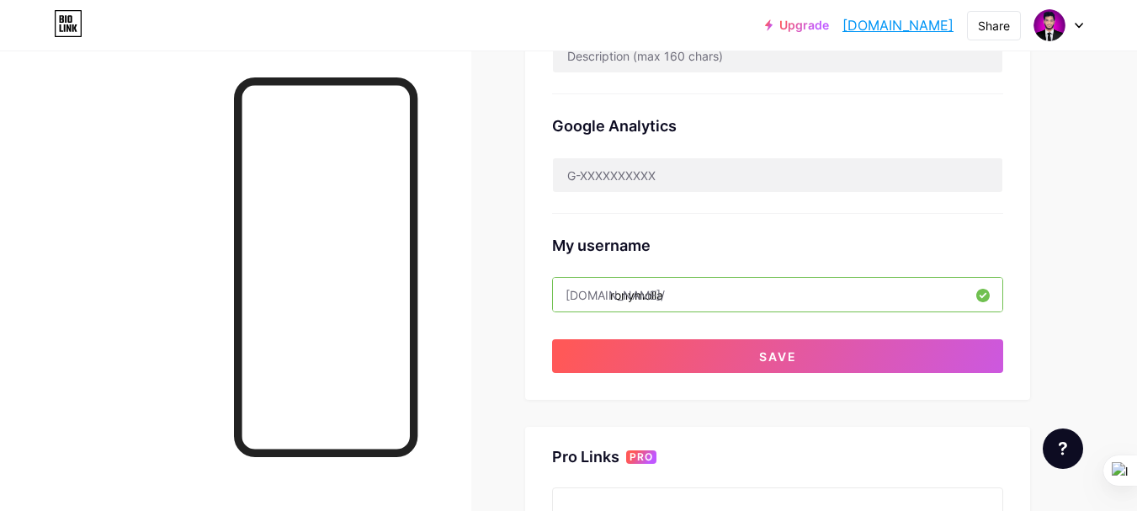
click at [693, 293] on input "ronymolla" at bounding box center [777, 295] width 449 height 34
click at [721, 293] on input "ronymolla_" at bounding box center [777, 295] width 449 height 34
click at [708, 298] on input "ronymolla_me" at bounding box center [777, 295] width 449 height 34
type input "ronymolla"
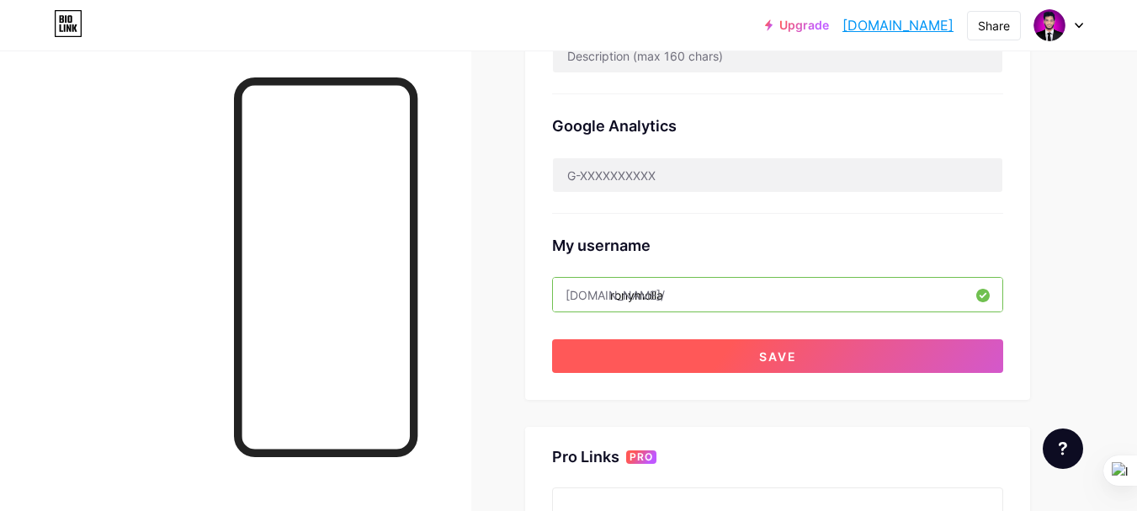
click at [798, 351] on button "Save" at bounding box center [777, 356] width 451 height 34
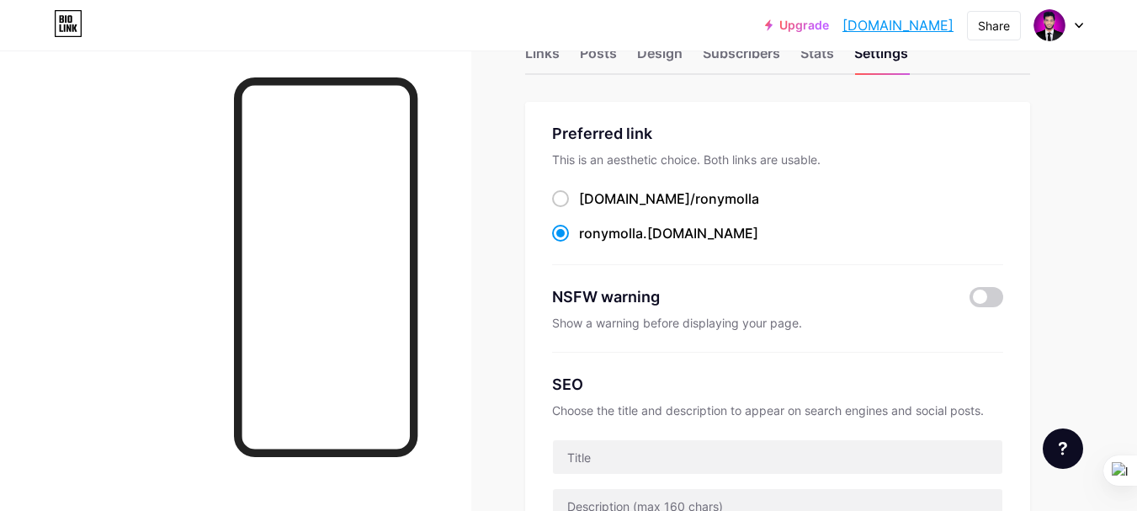
scroll to position [0, 0]
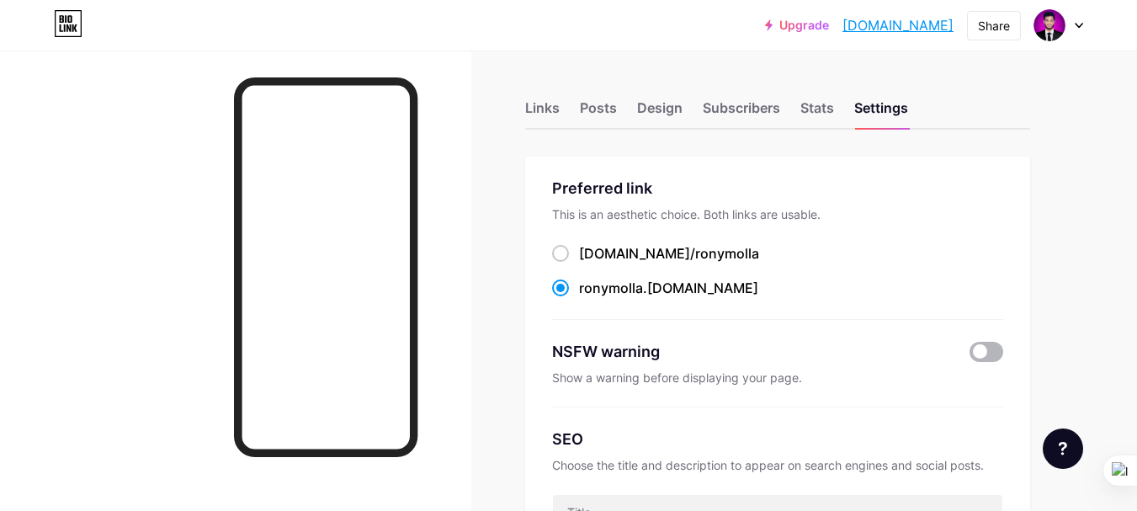
click at [977, 348] on span at bounding box center [986, 352] width 34 height 20
click at [969, 356] on input "checkbox" at bounding box center [969, 356] width 0 height 0
click at [1077, 23] on icon at bounding box center [1078, 26] width 8 height 6
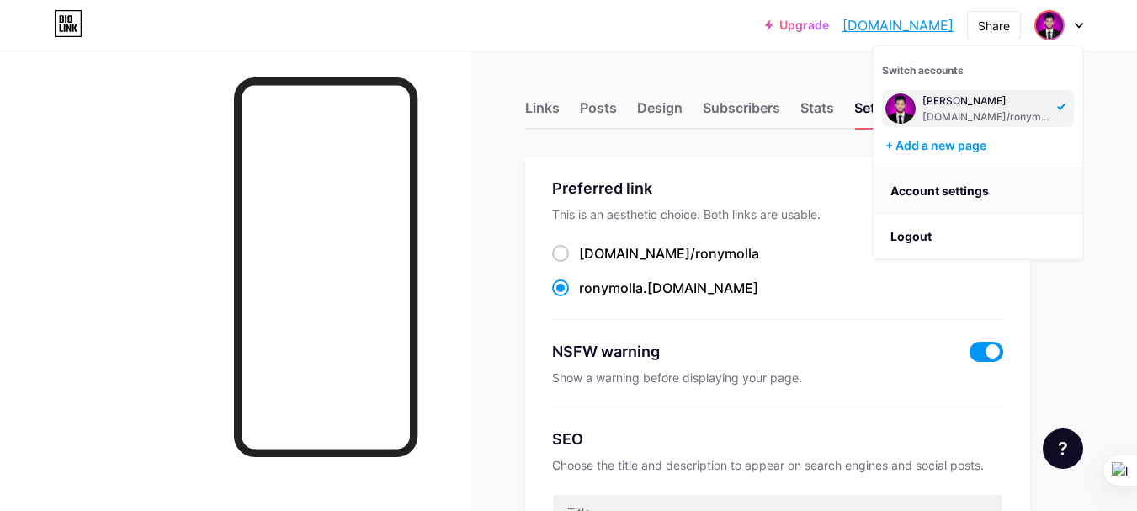
click at [947, 193] on link "Account settings" at bounding box center [977, 190] width 209 height 45
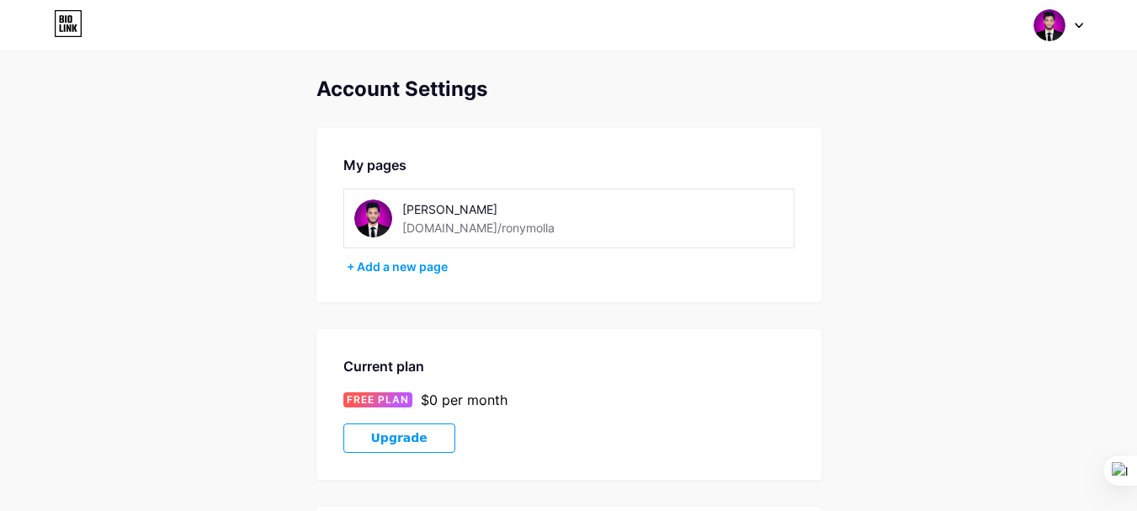
click at [494, 207] on div "[PERSON_NAME]" at bounding box center [521, 209] width 238 height 18
drag, startPoint x: 499, startPoint y: 207, endPoint x: 422, endPoint y: 214, distance: 76.9
click at [422, 214] on div "[PERSON_NAME]" at bounding box center [521, 209] width 238 height 18
click at [448, 295] on div "My pages Muhammad Rony bio.link/ronymolla + Add a new page" at bounding box center [568, 215] width 505 height 174
click at [433, 201] on div "[PERSON_NAME]" at bounding box center [521, 209] width 238 height 18
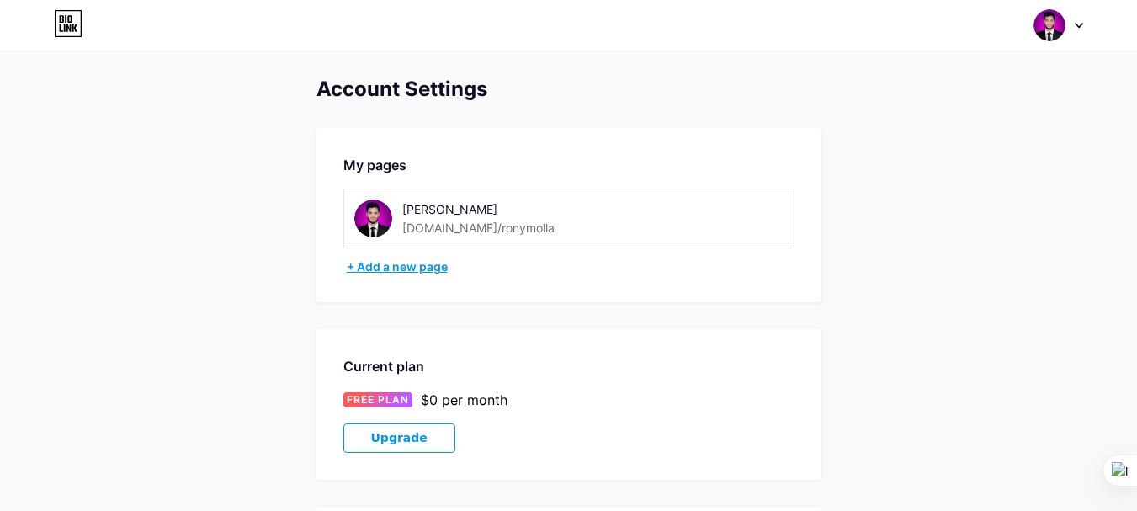
click at [422, 269] on div "+ Add a new page" at bounding box center [571, 266] width 448 height 17
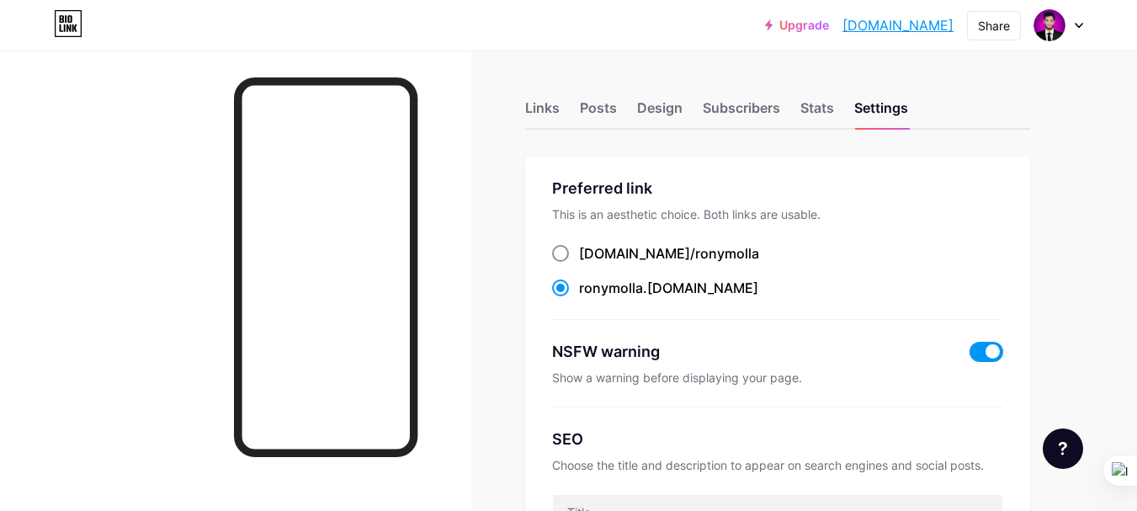
click at [561, 252] on span at bounding box center [560, 253] width 17 height 17
click at [579, 263] on input "bio.link/ ronymolla" at bounding box center [584, 268] width 11 height 11
radio input "true"
click at [814, 272] on div "bio.link/ ronymolla ronymolla .bio.link" at bounding box center [777, 271] width 451 height 56
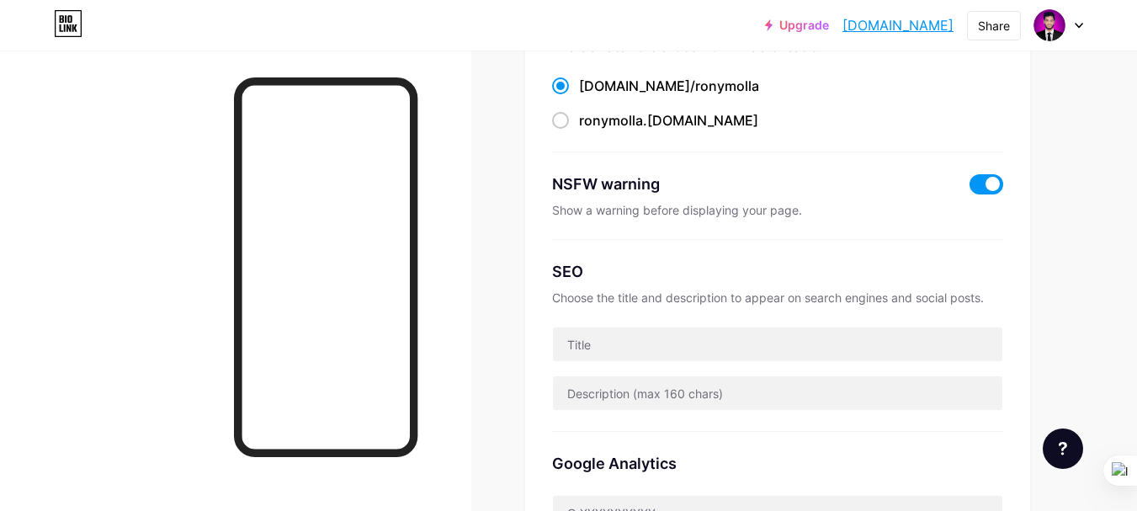
scroll to position [168, 0]
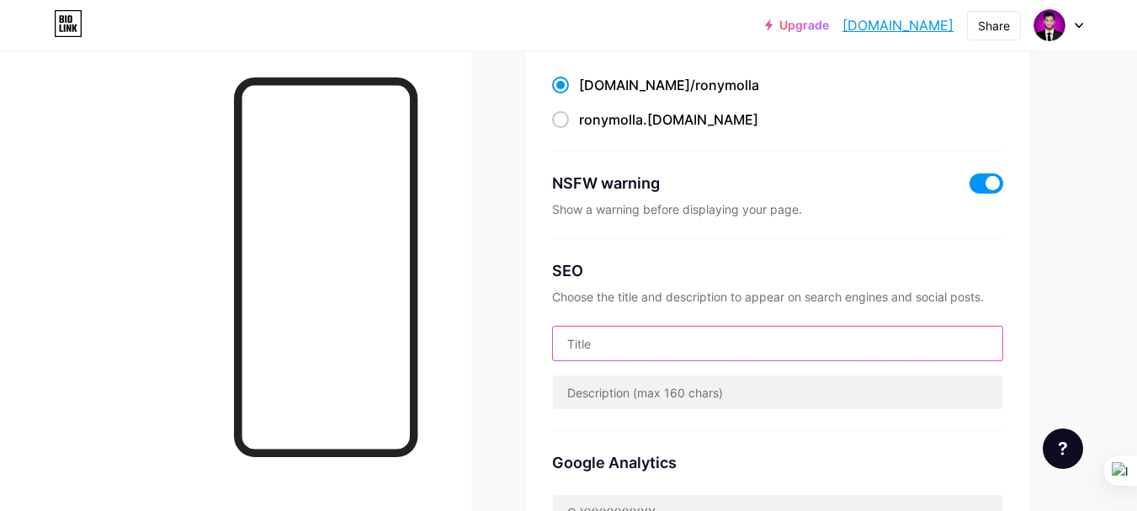
click at [621, 345] on input "text" at bounding box center [777, 343] width 449 height 34
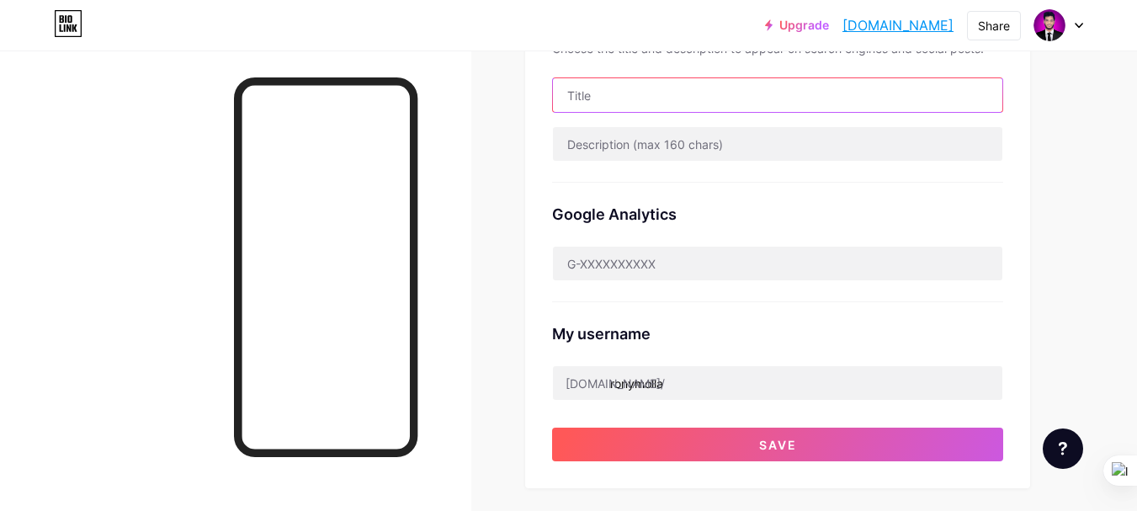
scroll to position [421, 0]
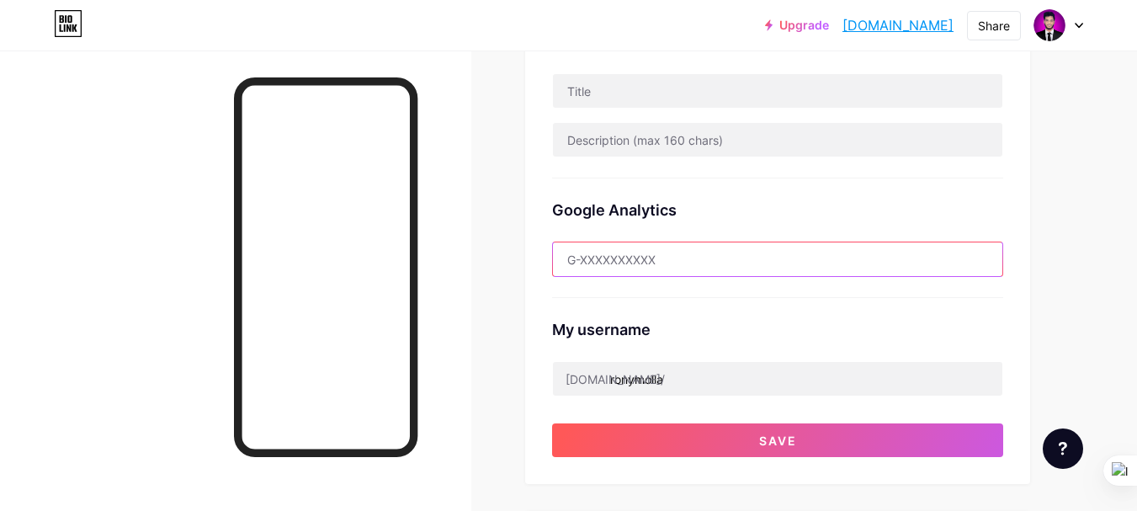
click at [638, 259] on input "text" at bounding box center [777, 259] width 449 height 34
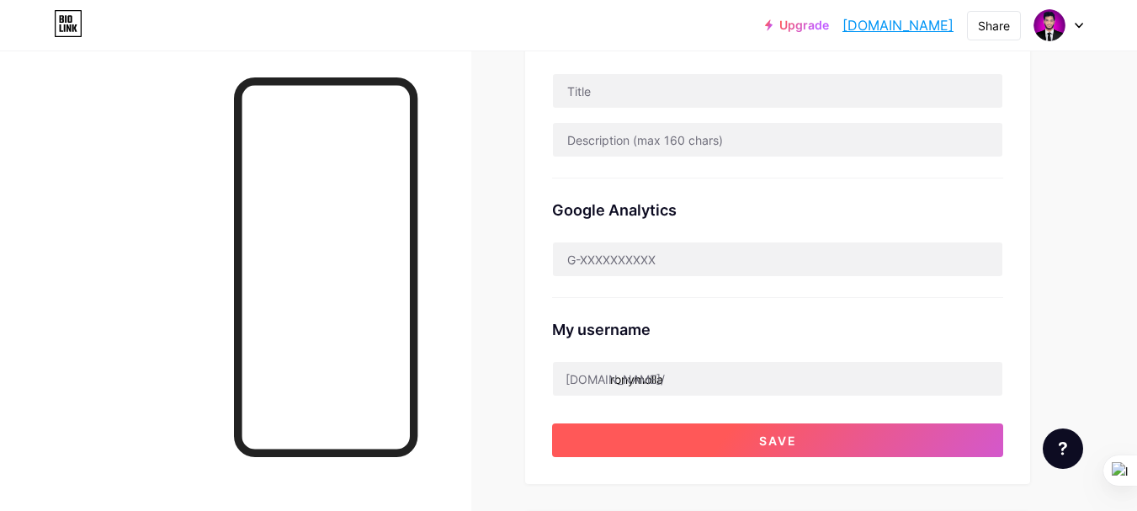
click at [742, 435] on button "Save" at bounding box center [777, 440] width 451 height 34
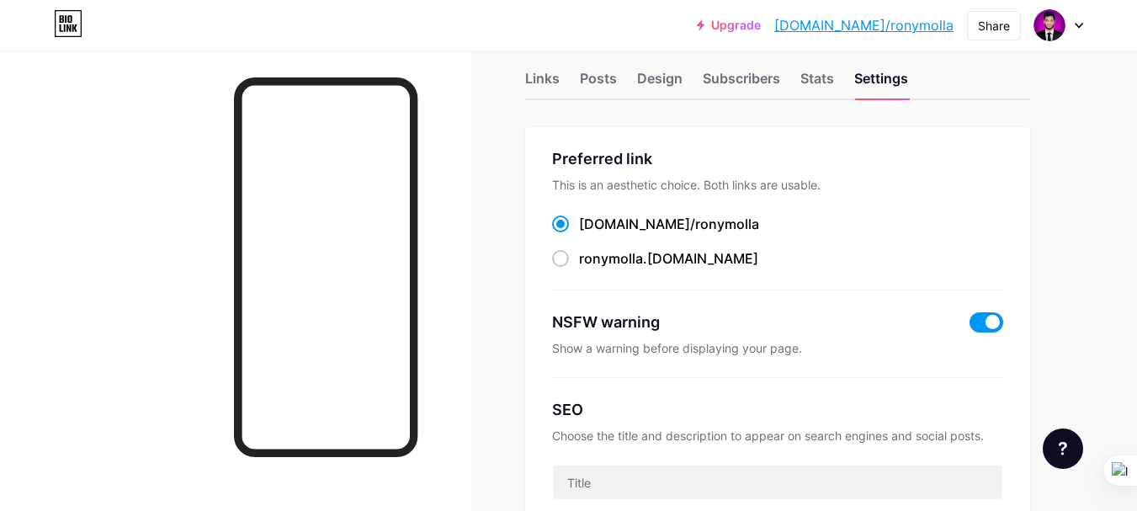
scroll to position [0, 0]
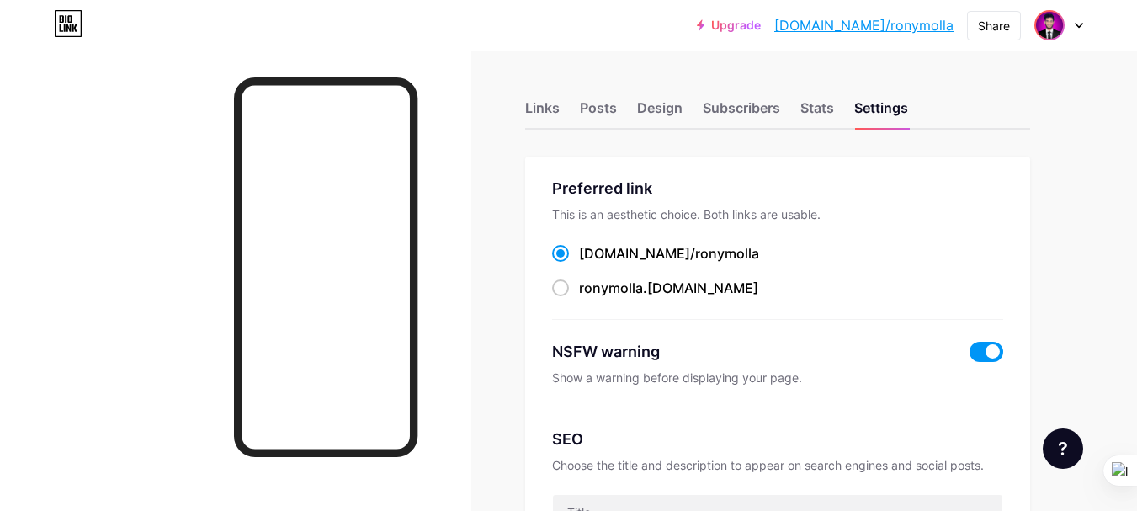
click at [1043, 25] on img at bounding box center [1049, 25] width 27 height 27
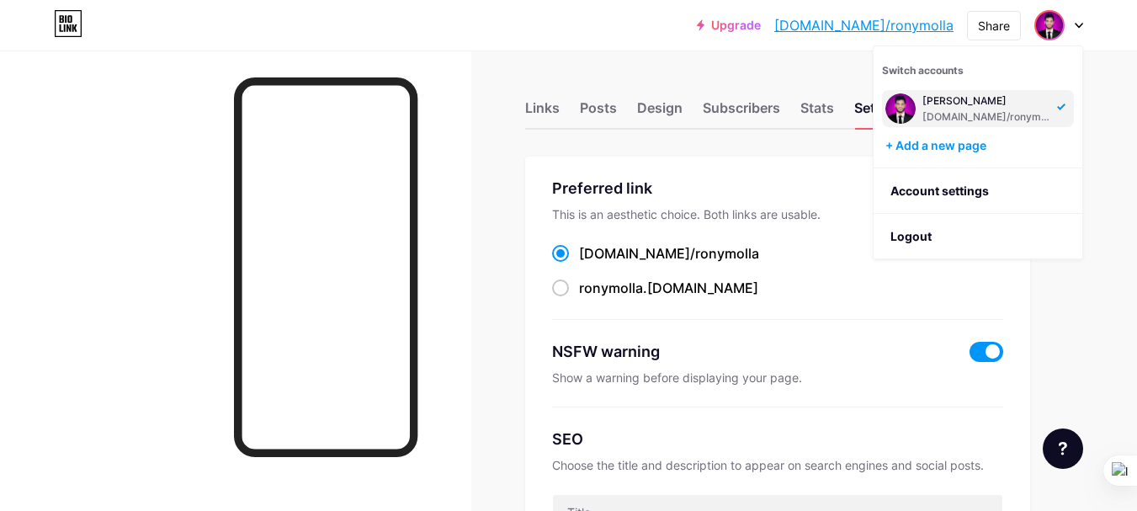
click at [1051, 27] on img at bounding box center [1049, 25] width 27 height 27
